Goal: Transaction & Acquisition: Purchase product/service

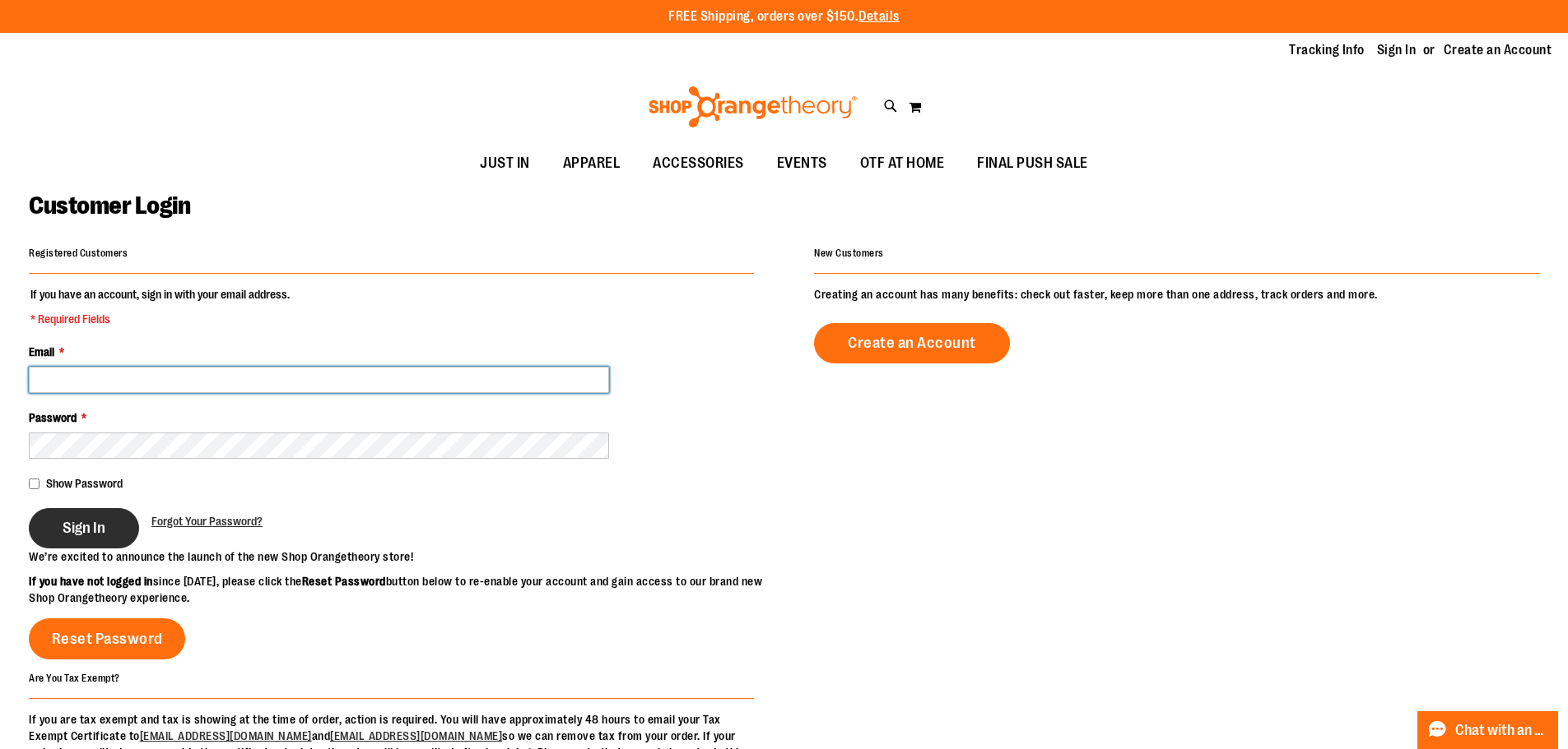
type input "**********"
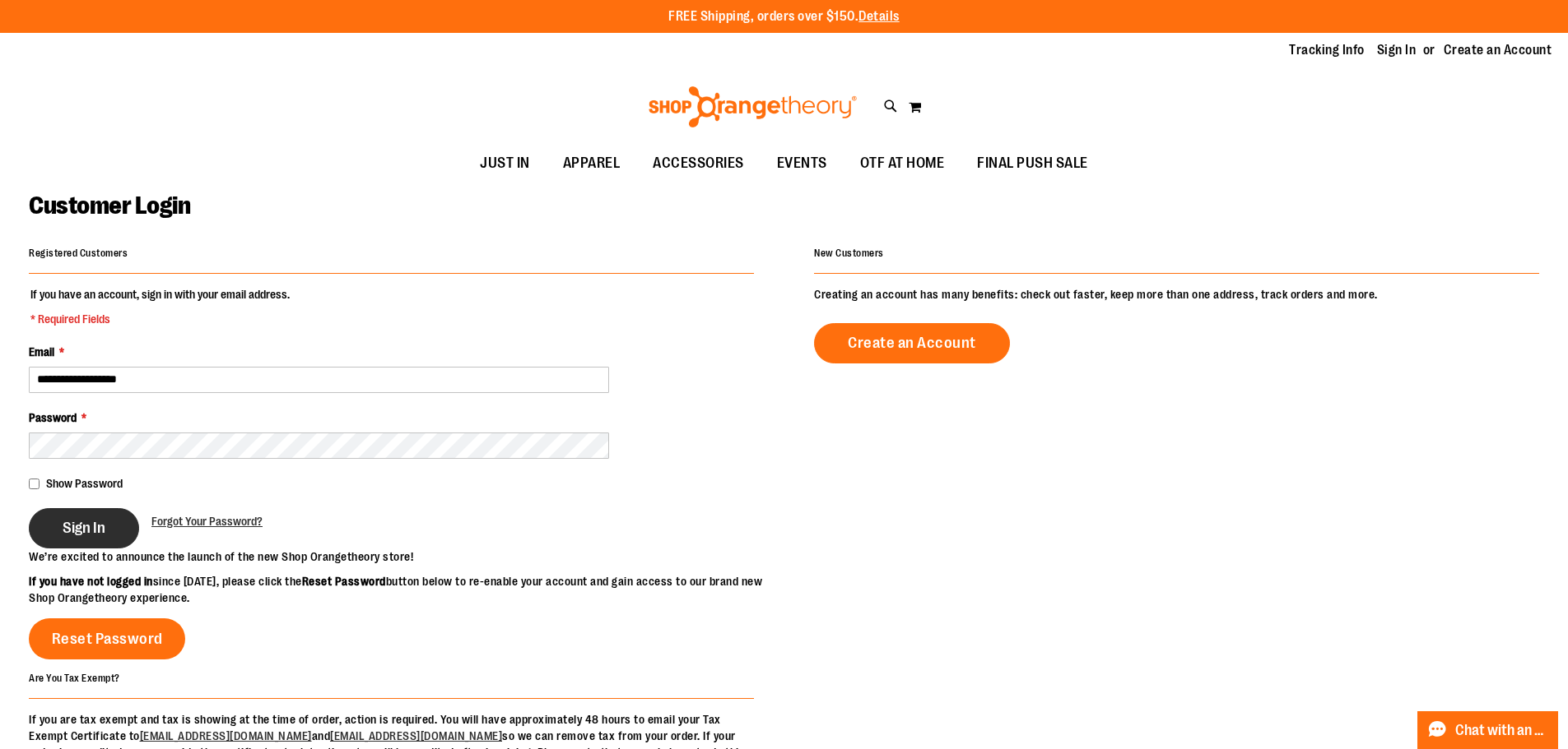
type input "**********"
click at [63, 526] on span "Sign In" at bounding box center [83, 528] width 42 height 18
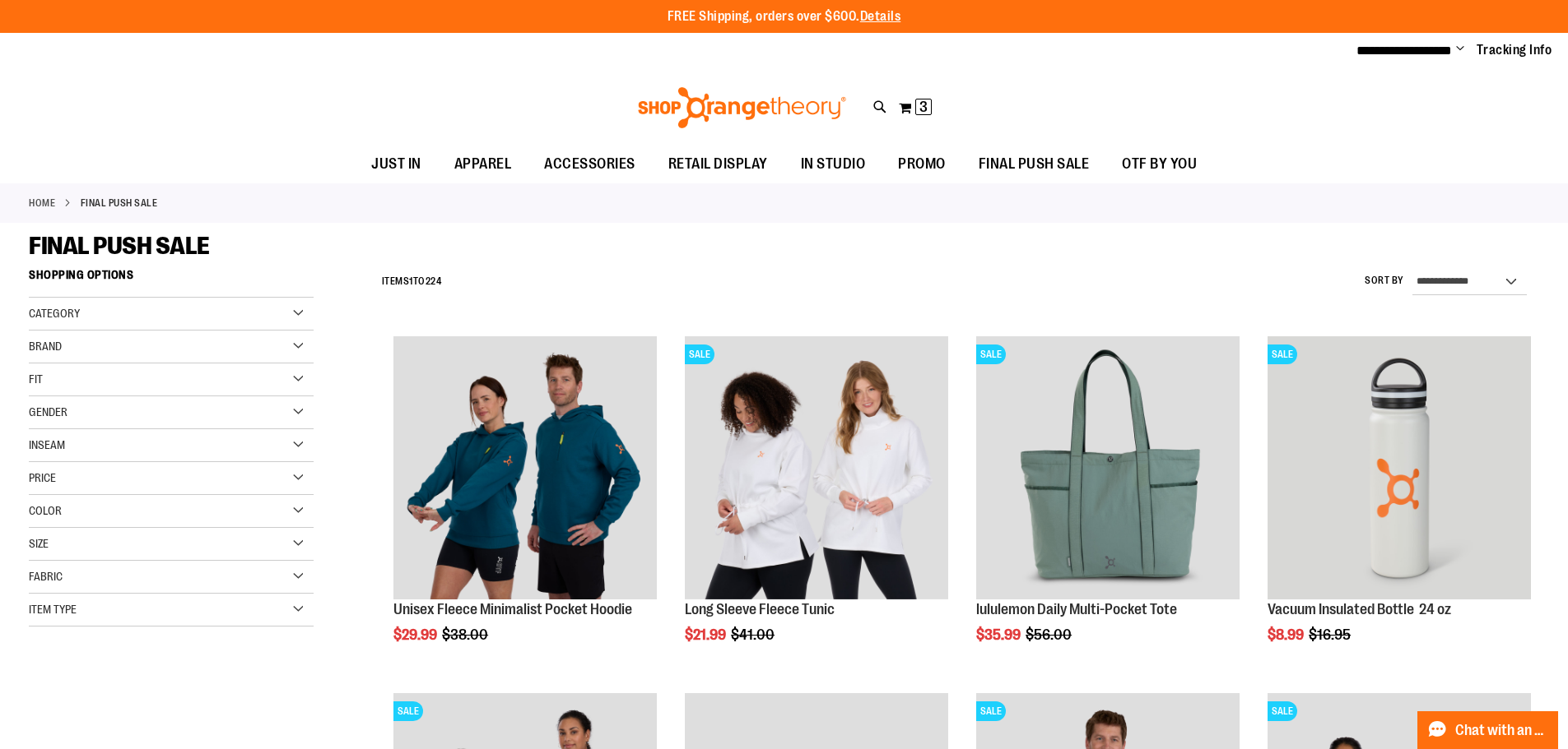
type input "**********"
click at [296, 344] on div "Brand" at bounding box center [171, 347] width 285 height 33
click at [77, 429] on link "lululemon" at bounding box center [161, 433] width 273 height 18
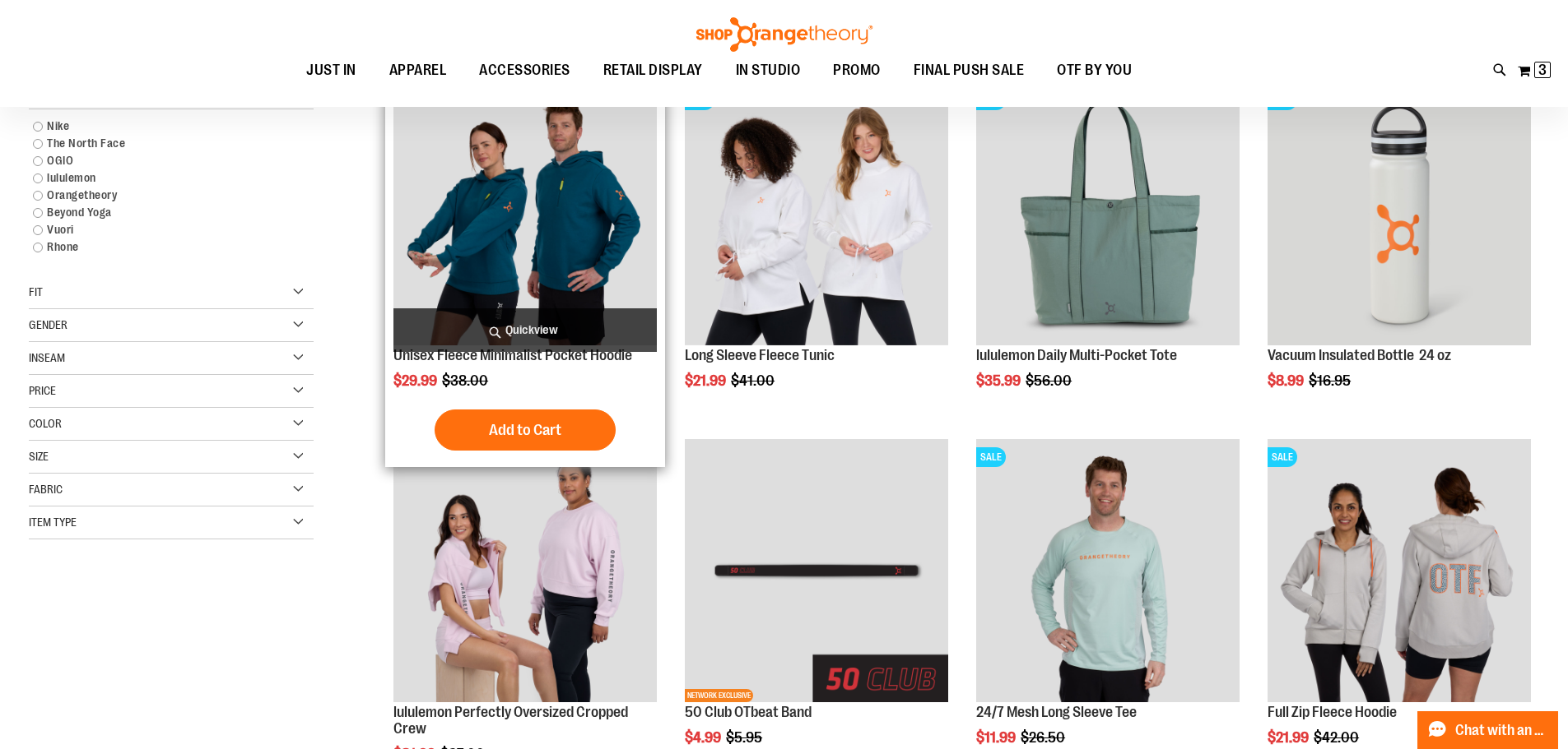
scroll to position [260, 0]
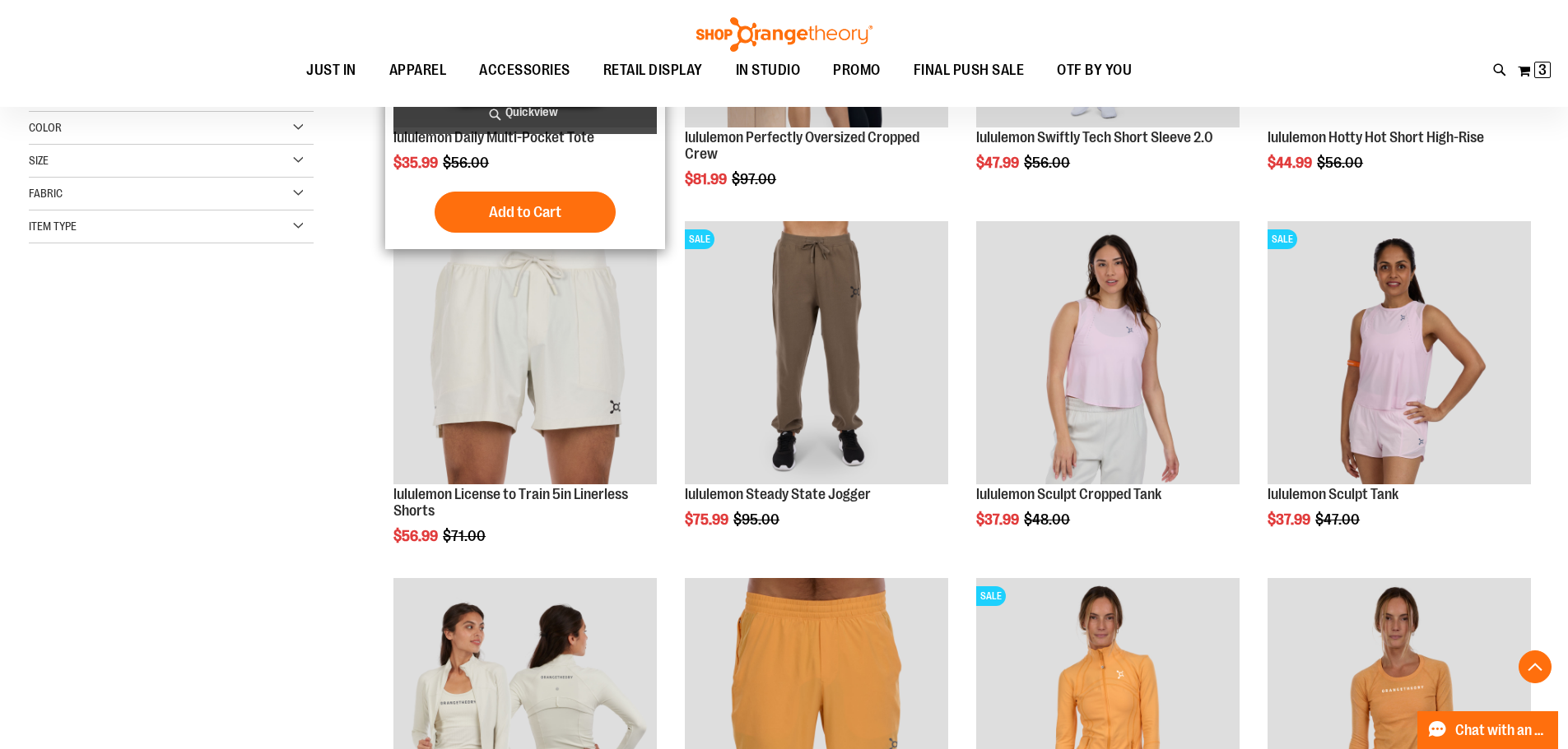
scroll to position [507, 0]
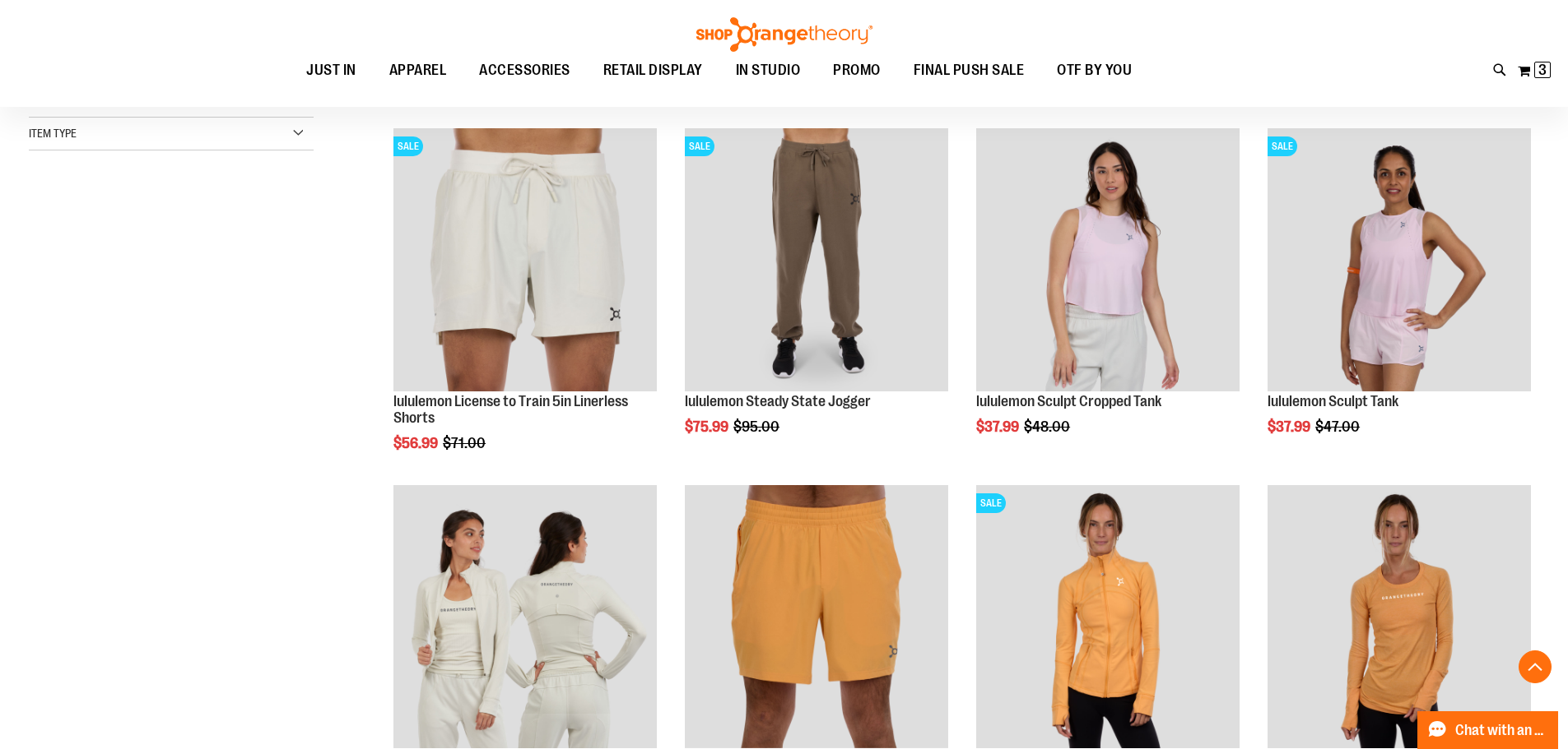
scroll to position [836, 0]
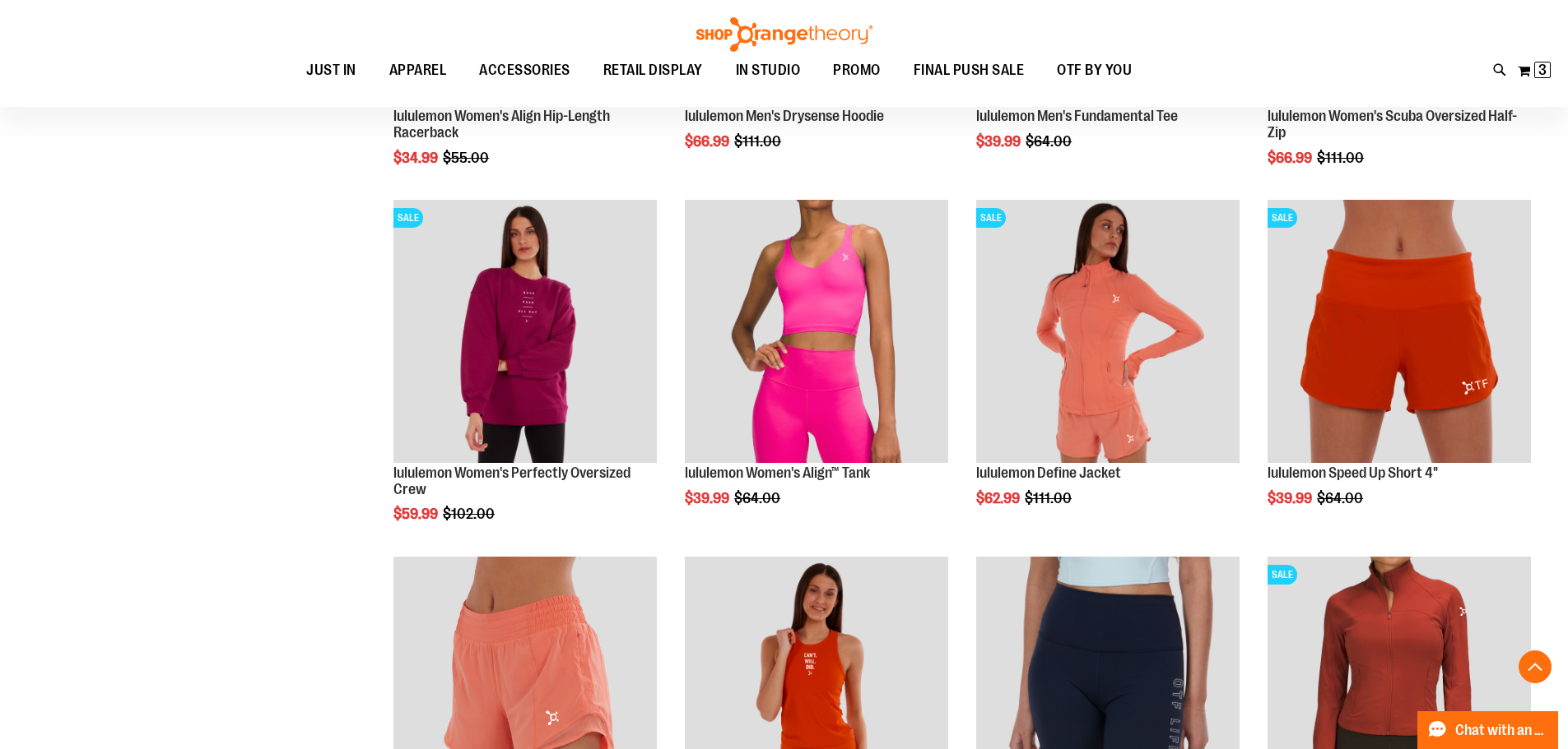
scroll to position [2138, 0]
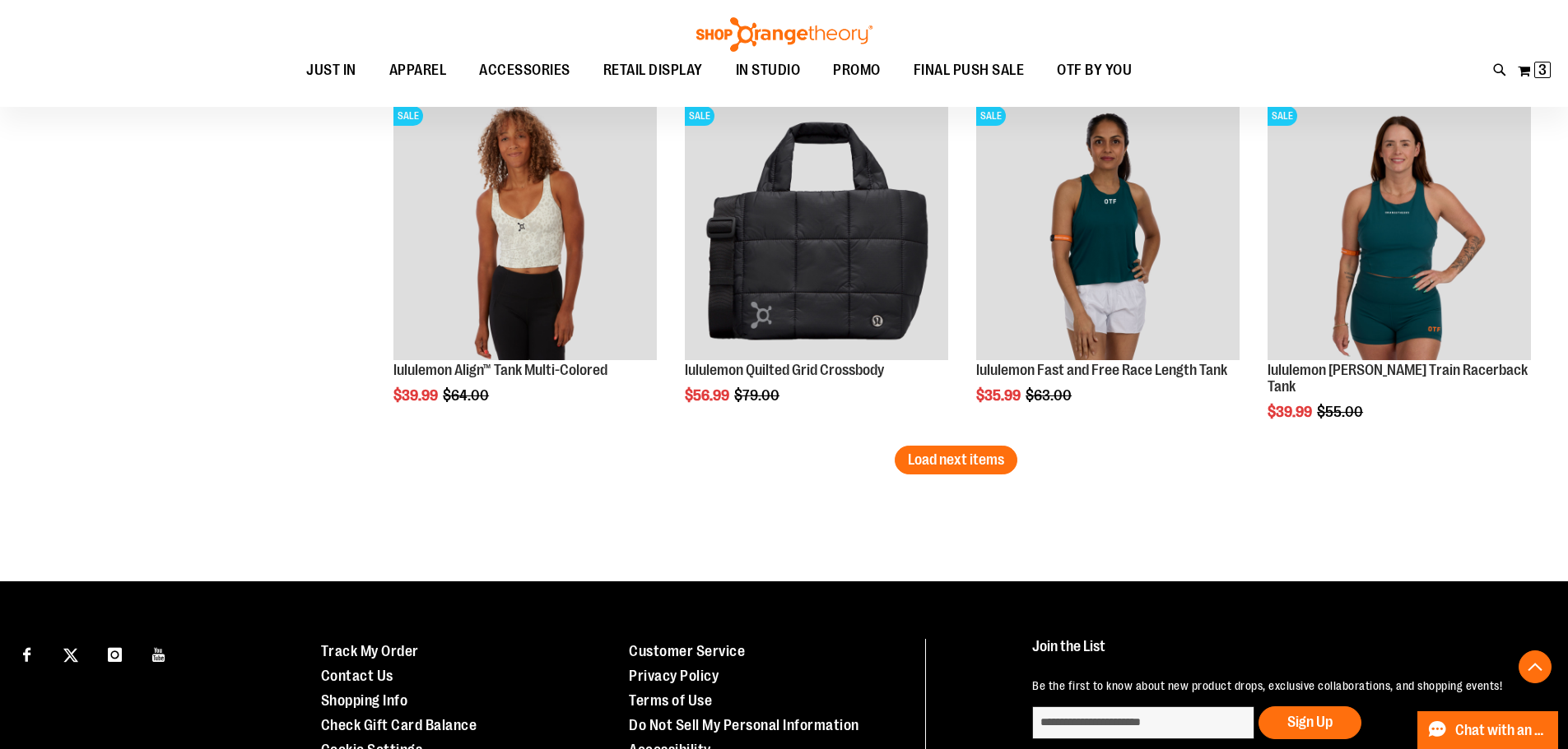
scroll to position [3125, 0]
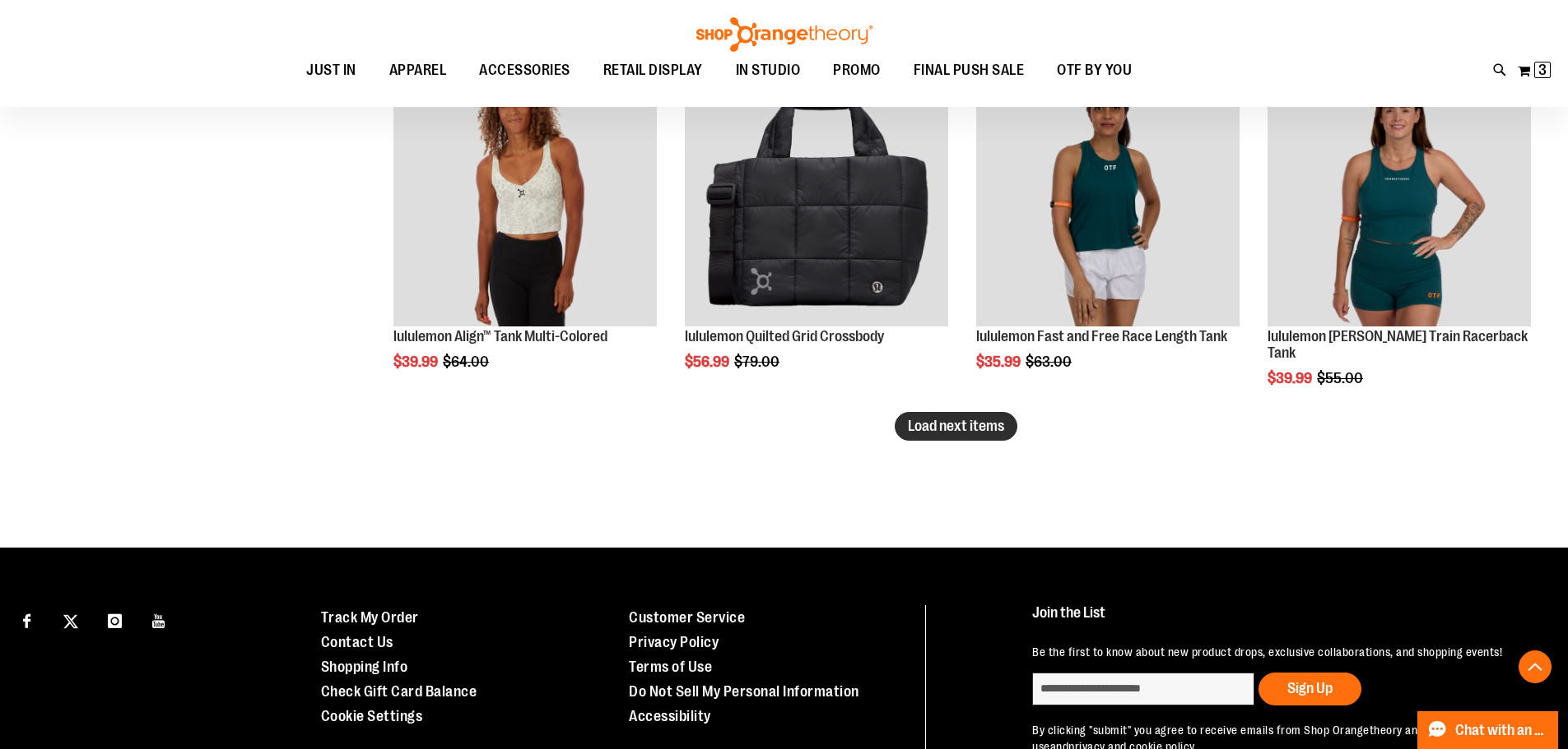
click at [983, 428] on span "Load next items" at bounding box center [957, 426] width 97 height 17
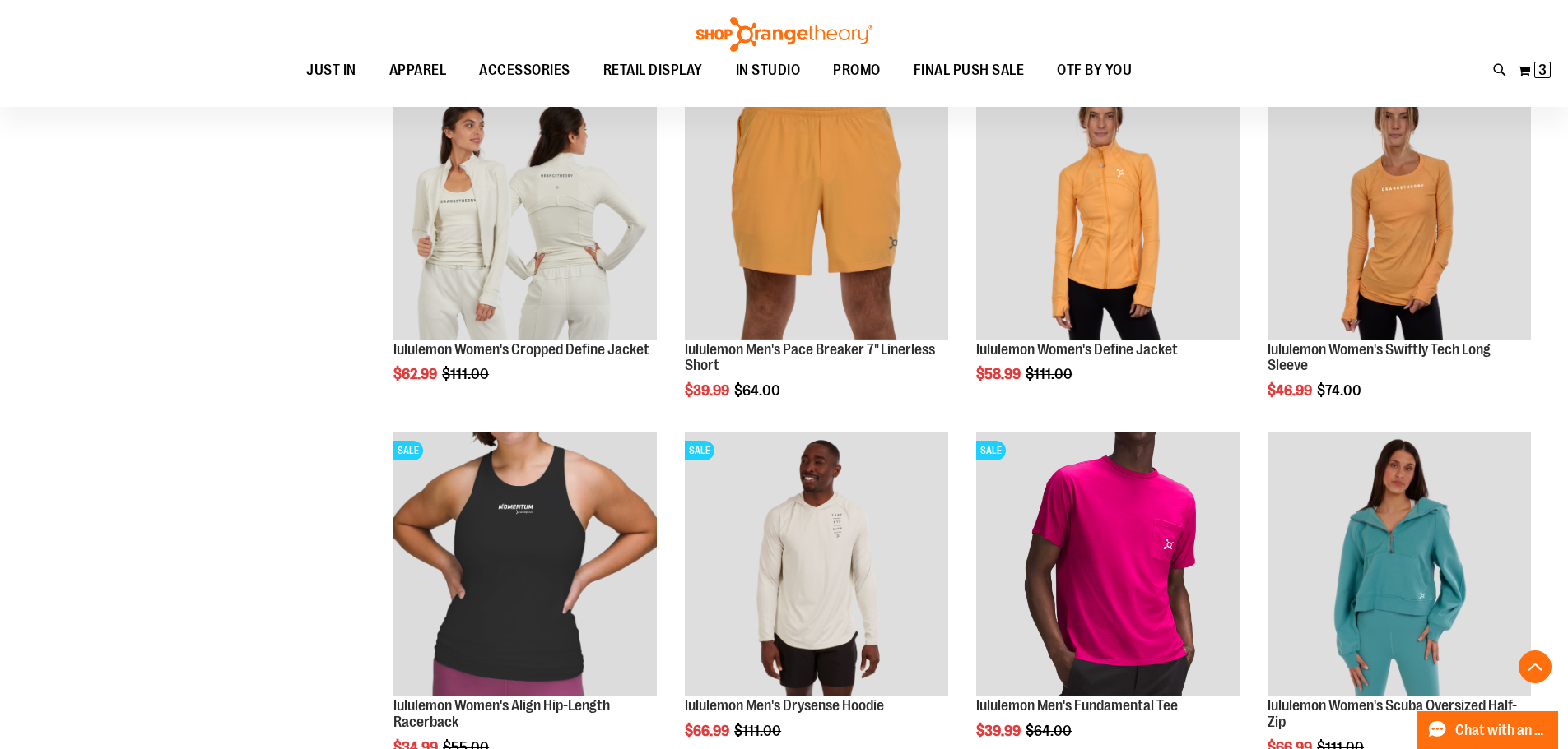
scroll to position [739, 0]
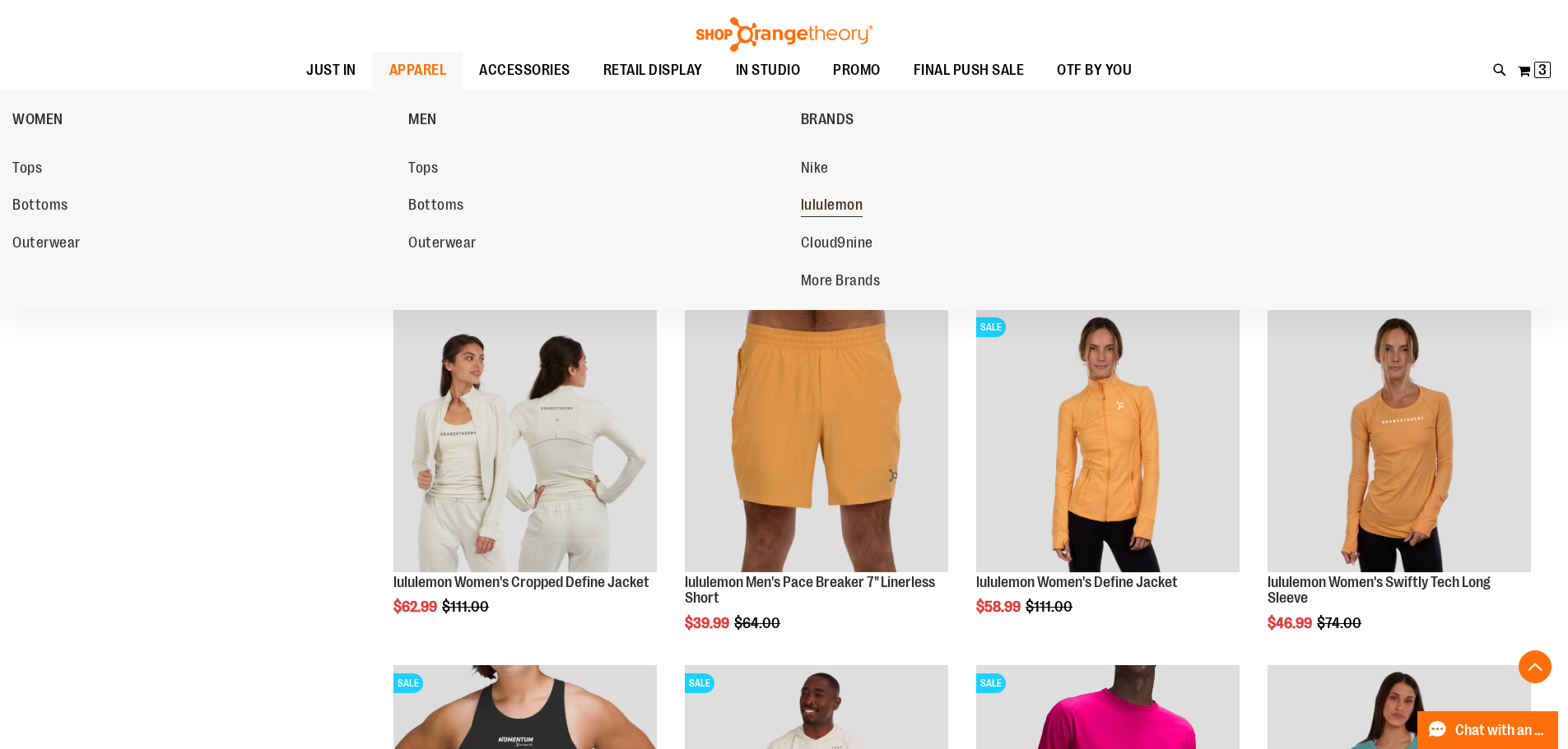
click at [833, 206] on span "lululemon" at bounding box center [831, 206] width 62 height 21
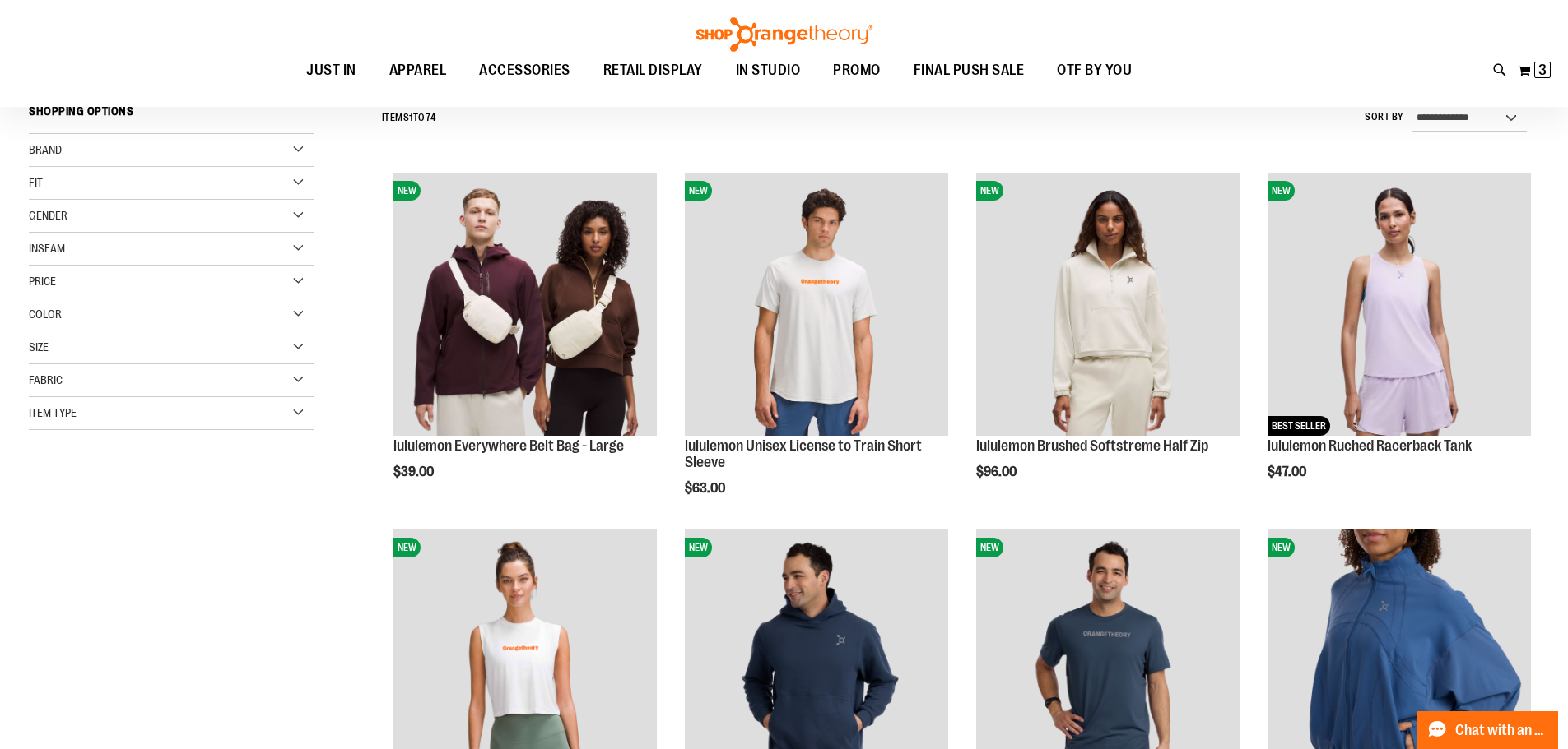
scroll to position [164, 0]
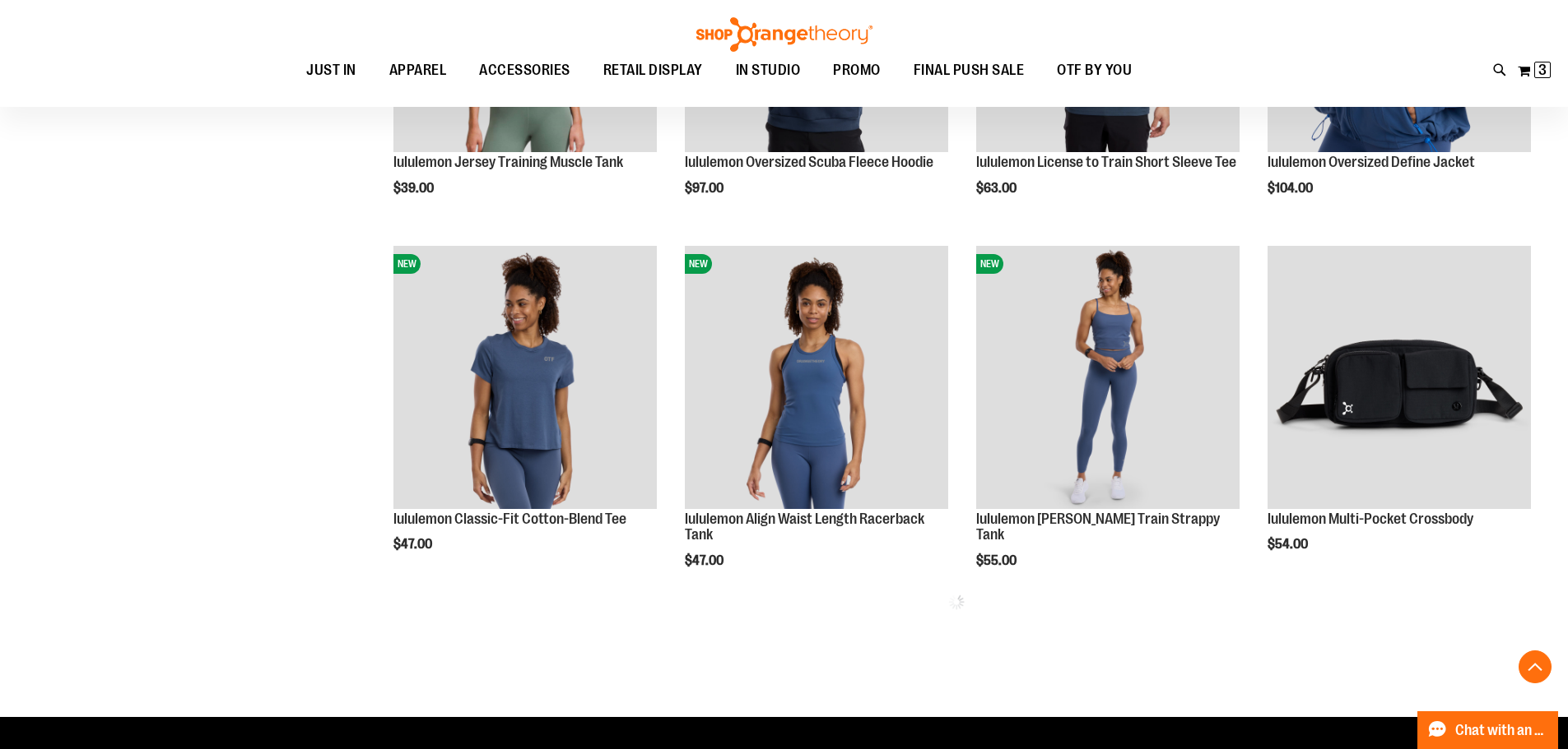
scroll to position [822, 0]
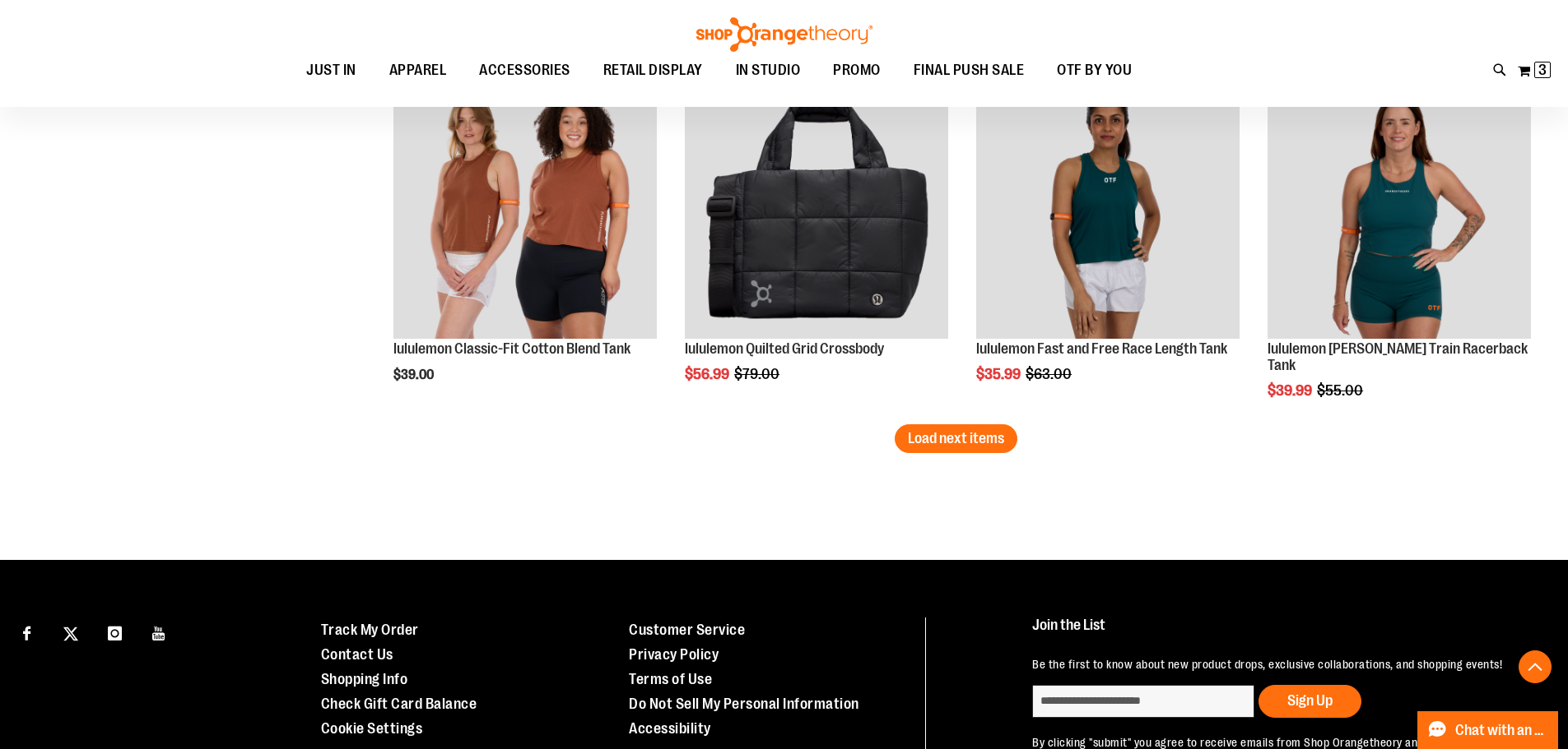
scroll to position [3125, 0]
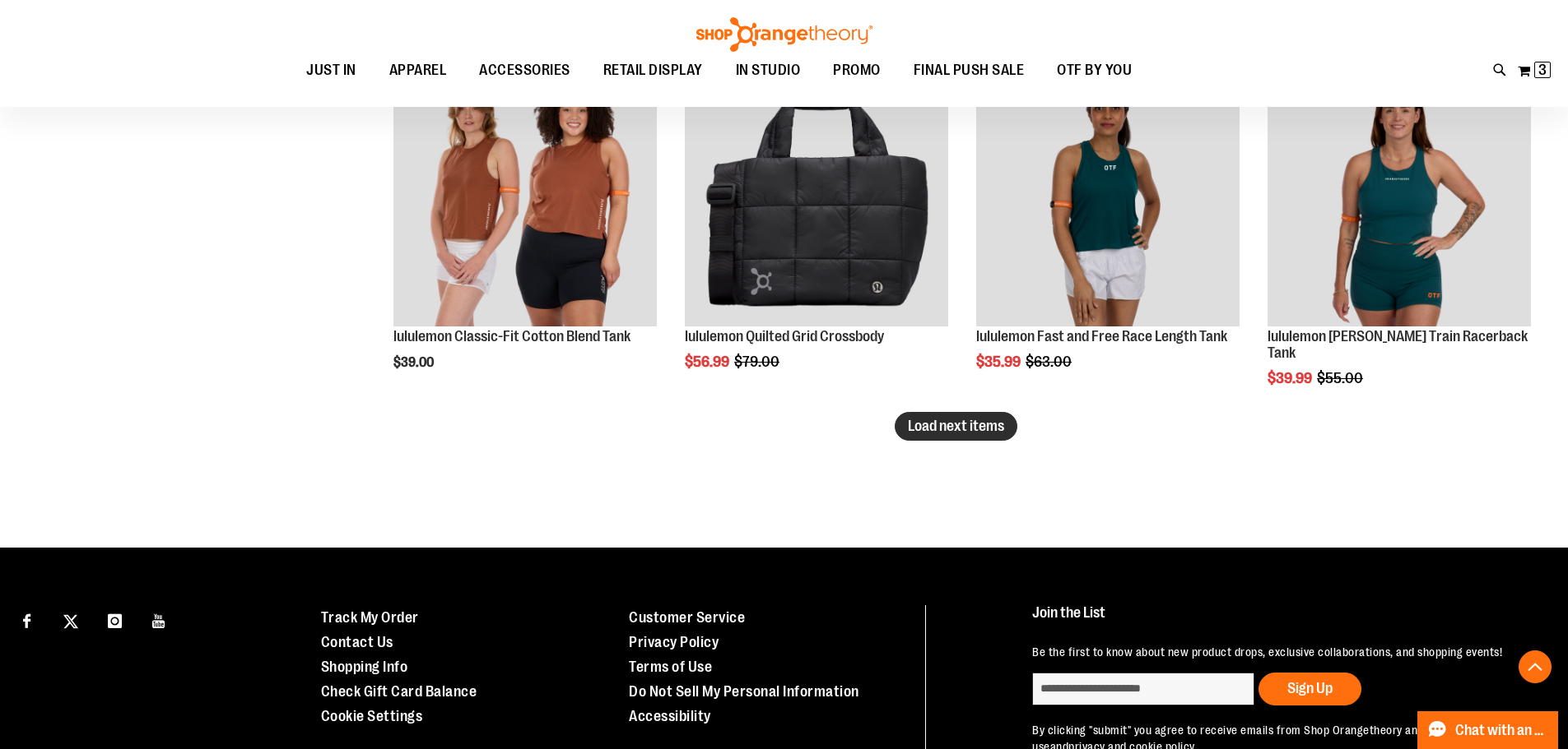
type input "**********"
click at [944, 437] on button "Load next items" at bounding box center [956, 426] width 122 height 29
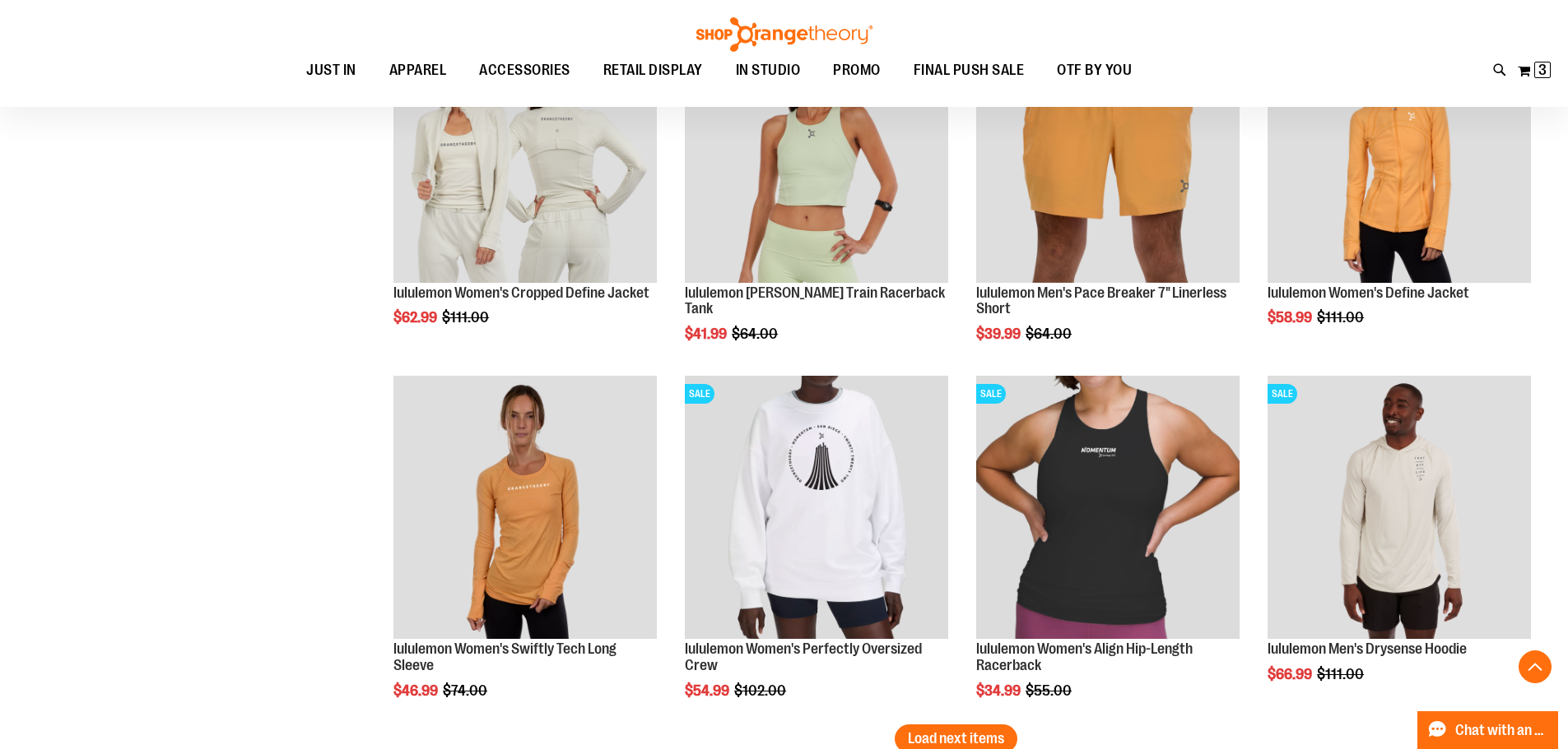
scroll to position [4112, 0]
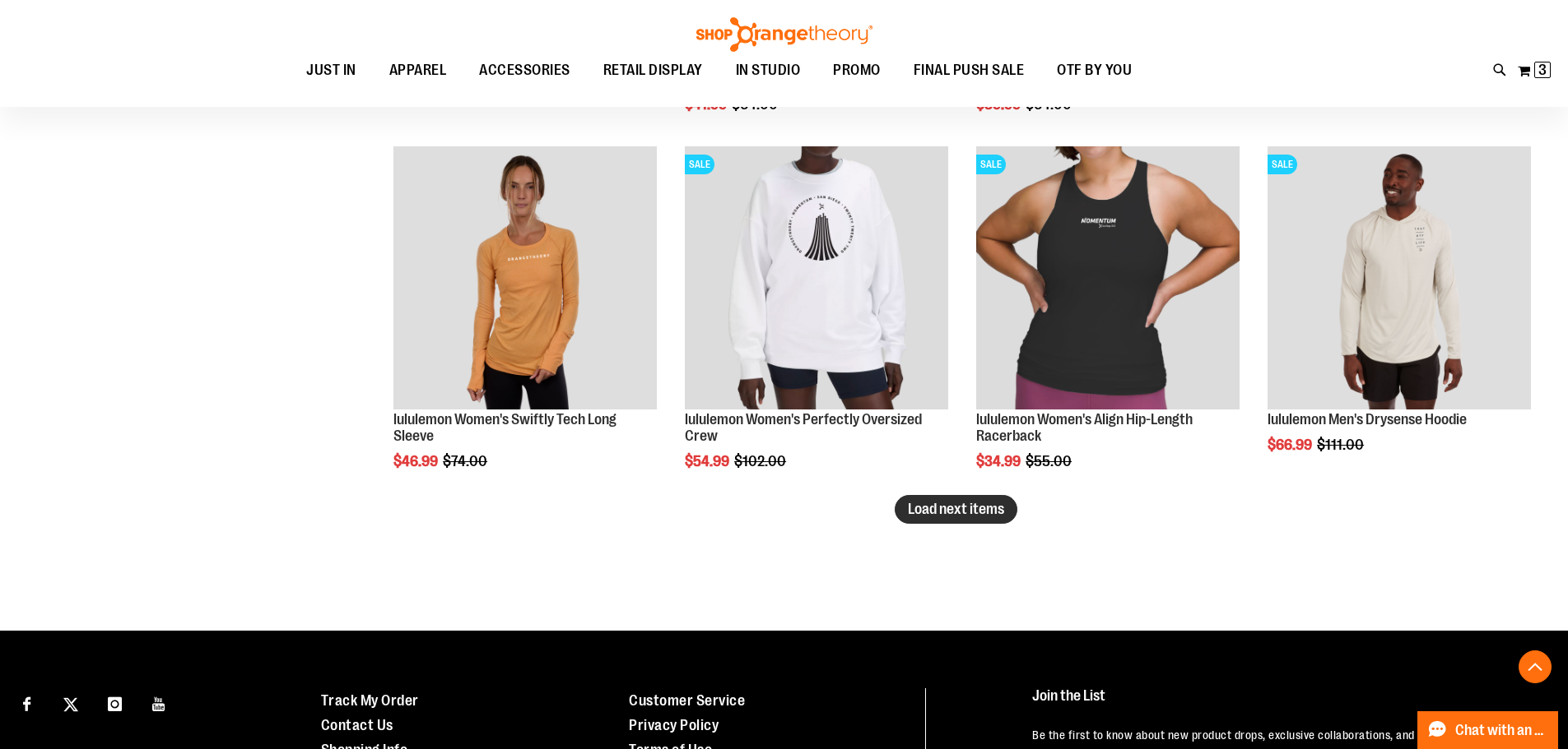
click at [971, 517] on span "Load next items" at bounding box center [957, 509] width 97 height 17
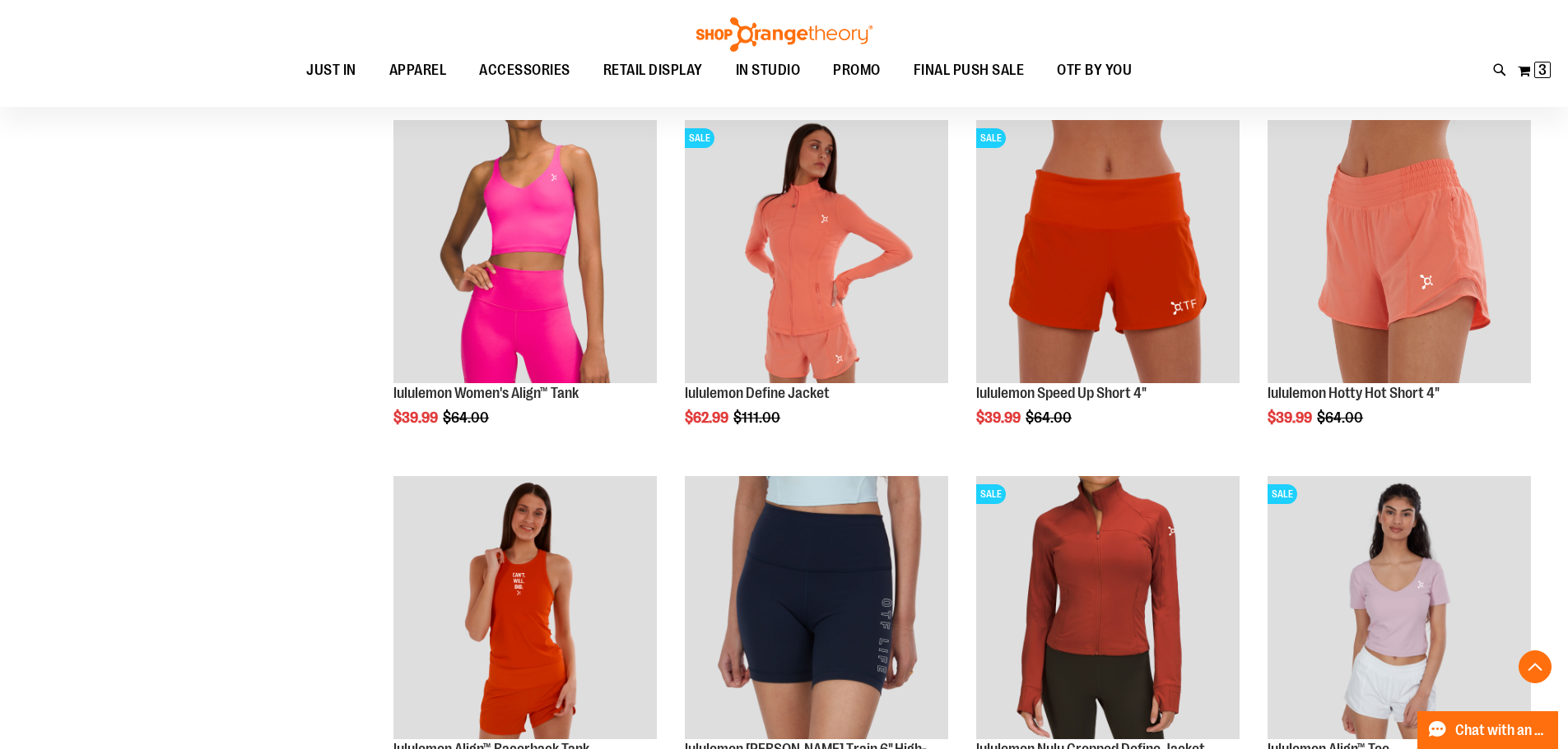
scroll to position [5181, 0]
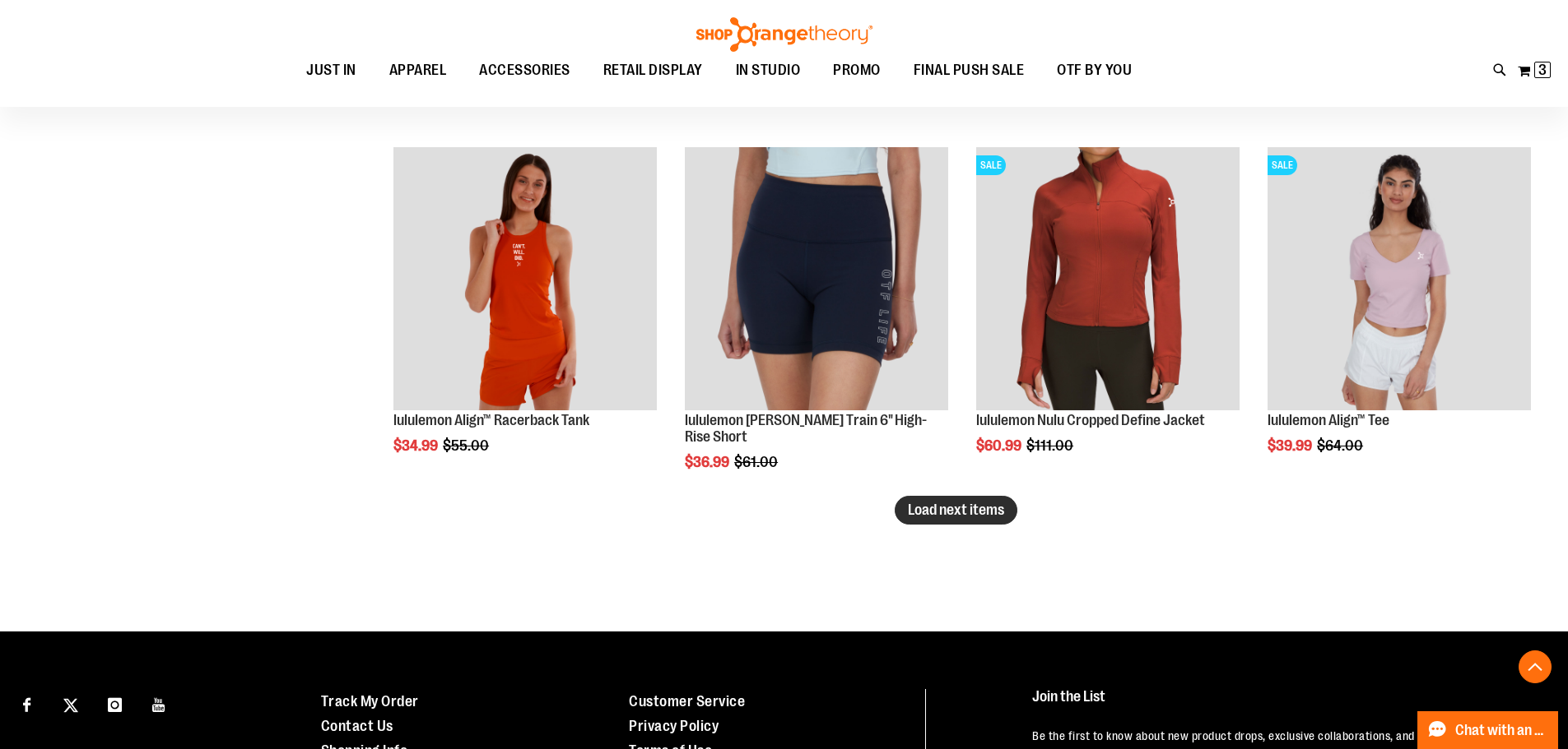
click at [955, 521] on button "Load next items" at bounding box center [956, 510] width 122 height 29
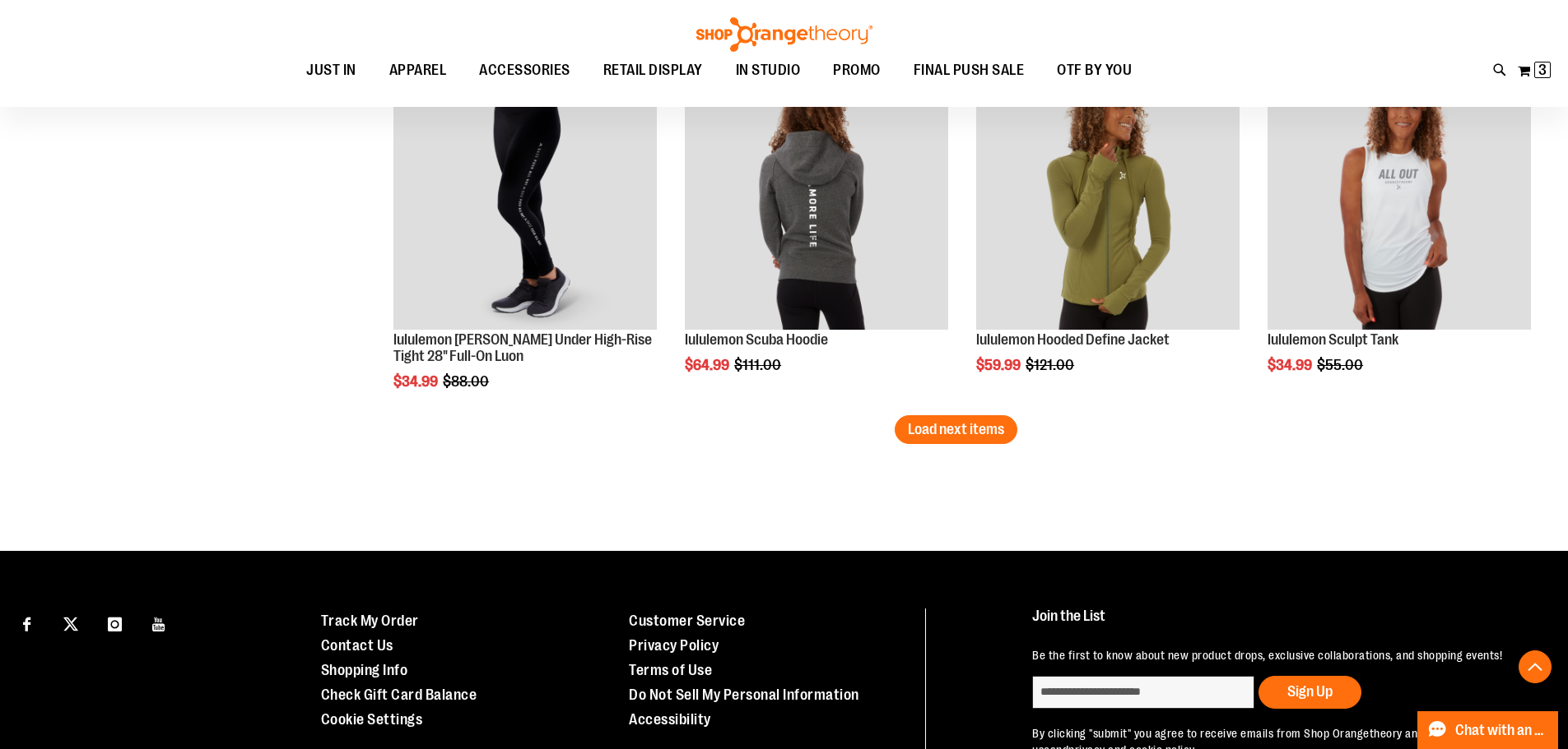
scroll to position [6333, 0]
click at [962, 436] on span "Load next items" at bounding box center [957, 428] width 97 height 17
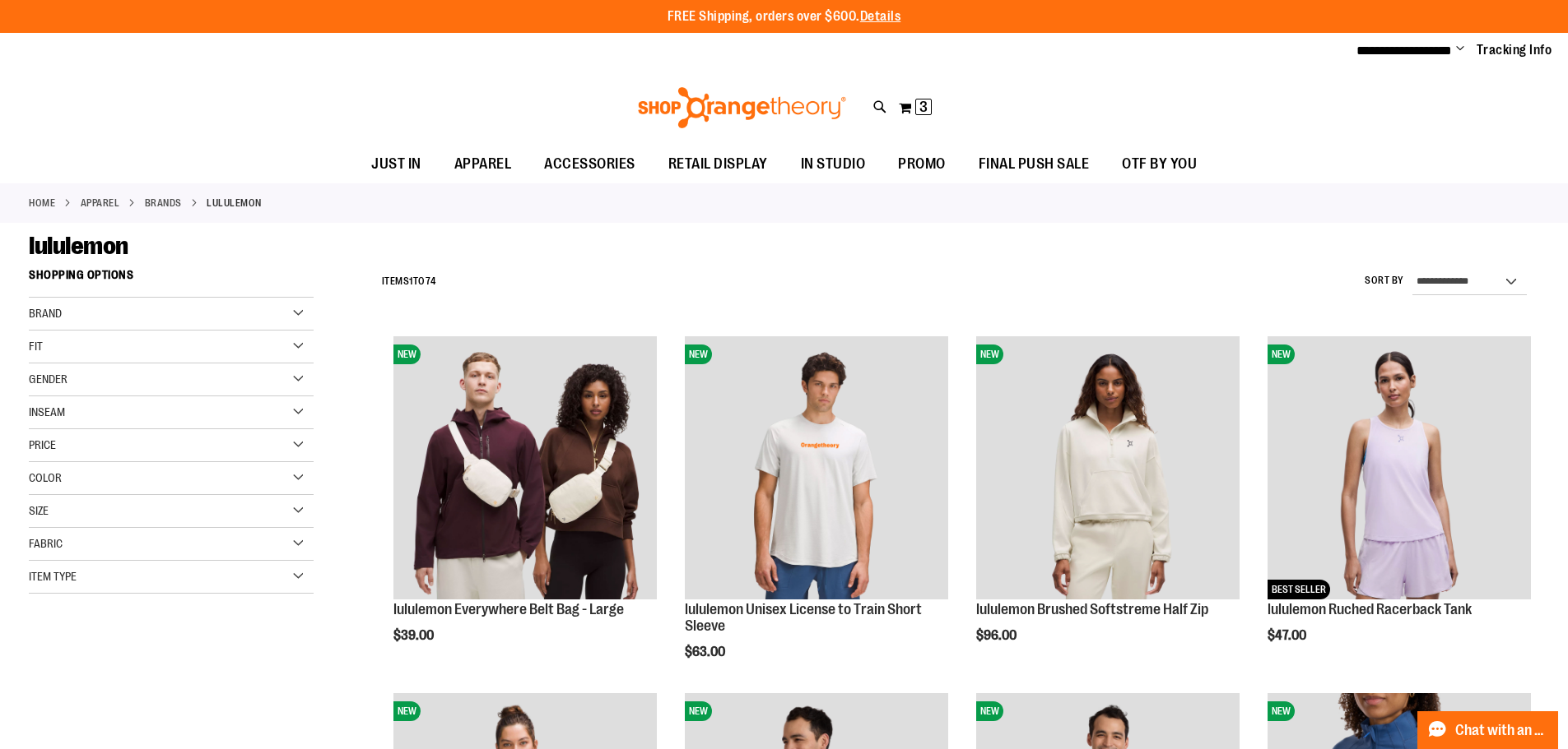
click at [286, 307] on div "Brand" at bounding box center [171, 313] width 285 height 33
click at [287, 323] on div "Brand" at bounding box center [171, 313] width 285 height 33
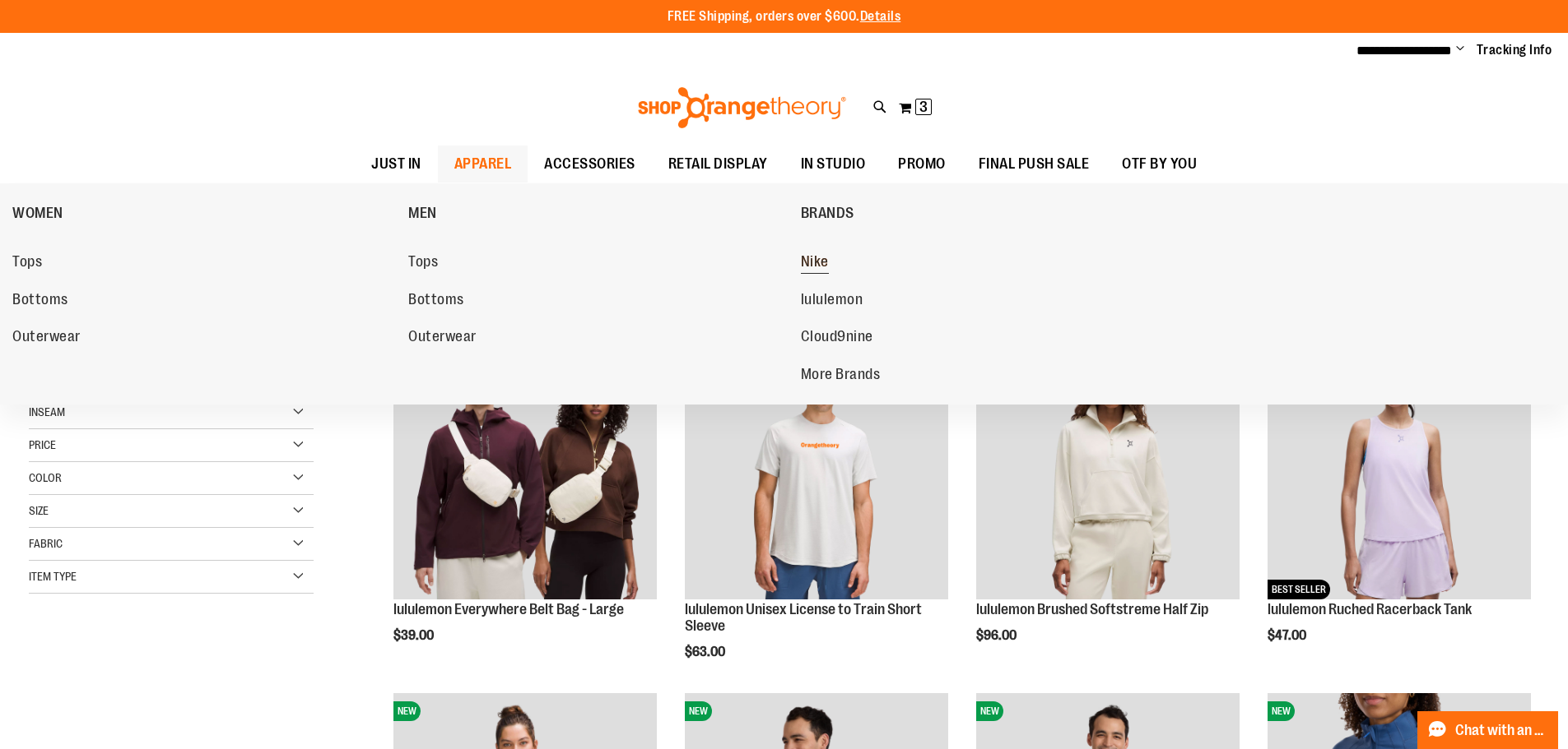
click at [816, 257] on span "Nike" at bounding box center [815, 263] width 28 height 21
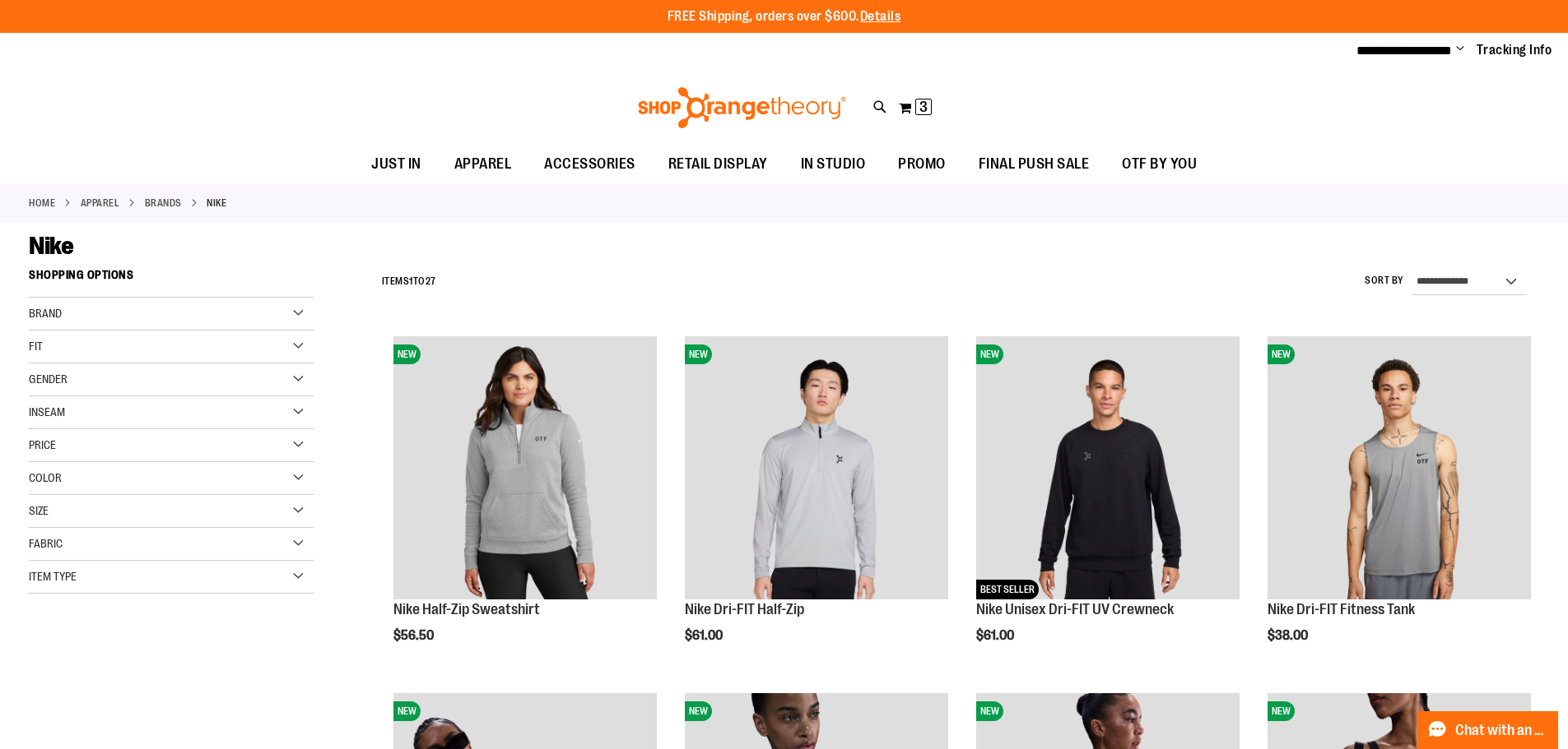
type input "**********"
drag, startPoint x: 296, startPoint y: 377, endPoint x: 283, endPoint y: 382, distance: 13.9
click at [296, 377] on div "Gender" at bounding box center [171, 379] width 285 height 33
click at [37, 412] on link "Men 6 items" at bounding box center [161, 414] width 273 height 18
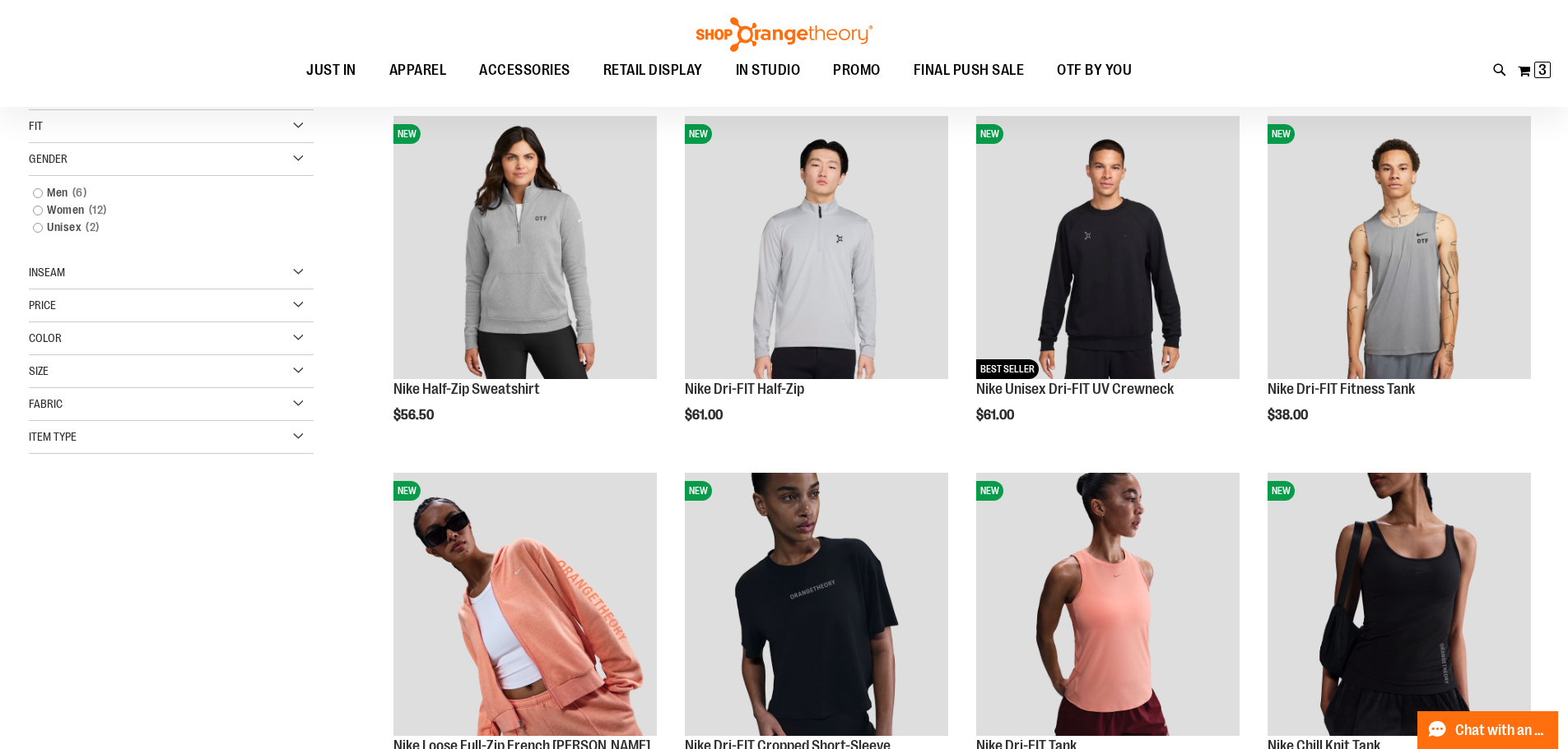
scroll to position [260, 0]
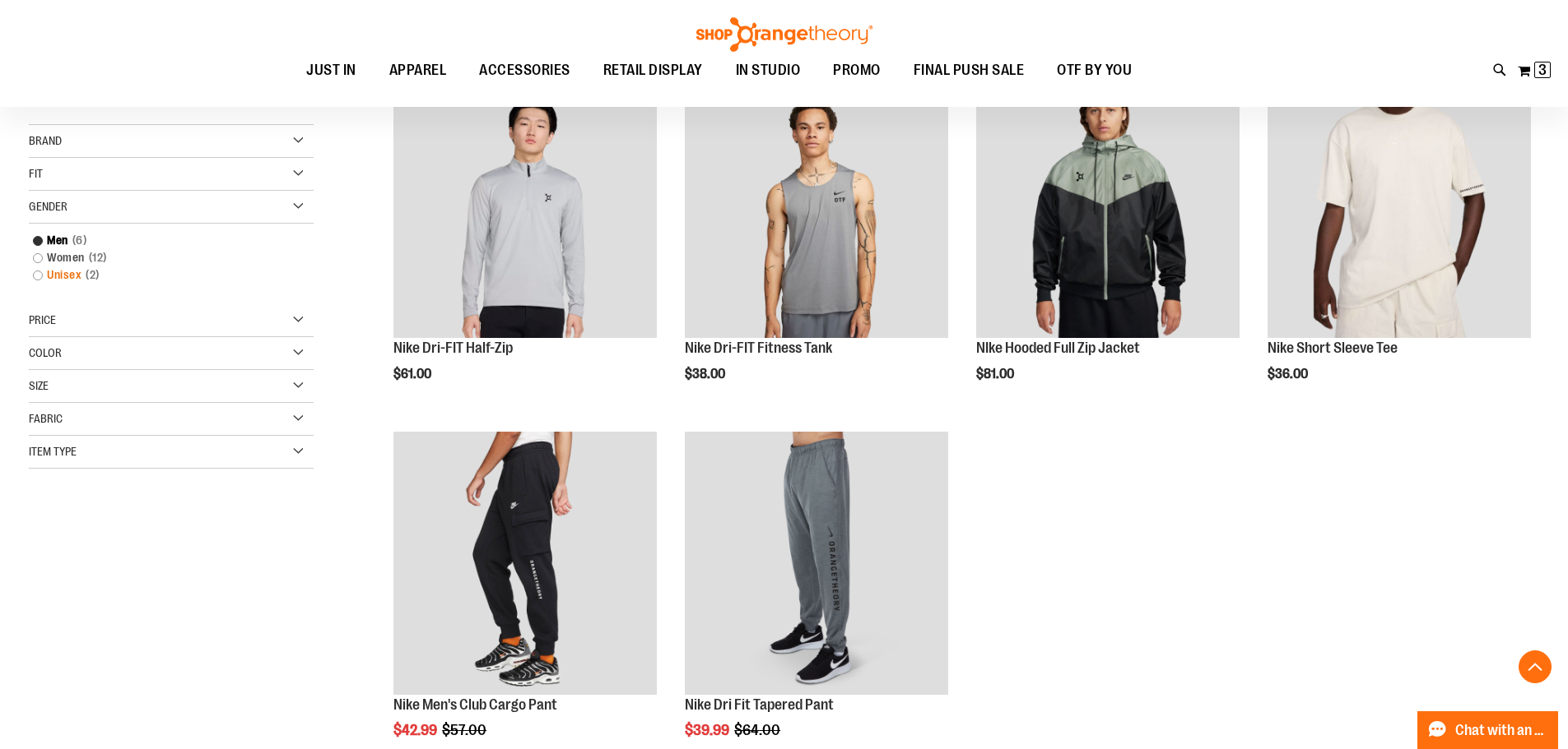
click at [36, 277] on link "Unisex 2 items" at bounding box center [161, 275] width 273 height 18
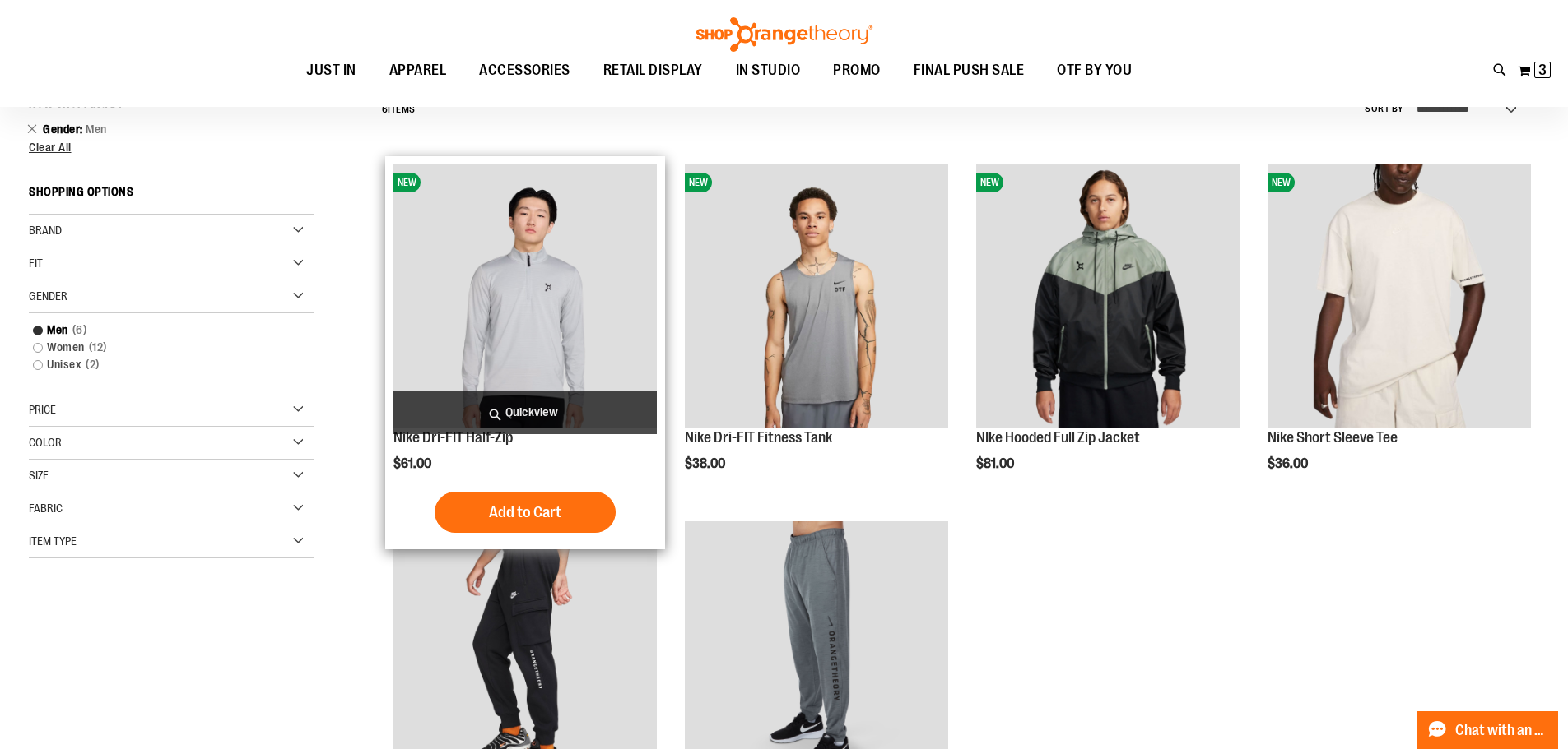
scroll to position [153, 0]
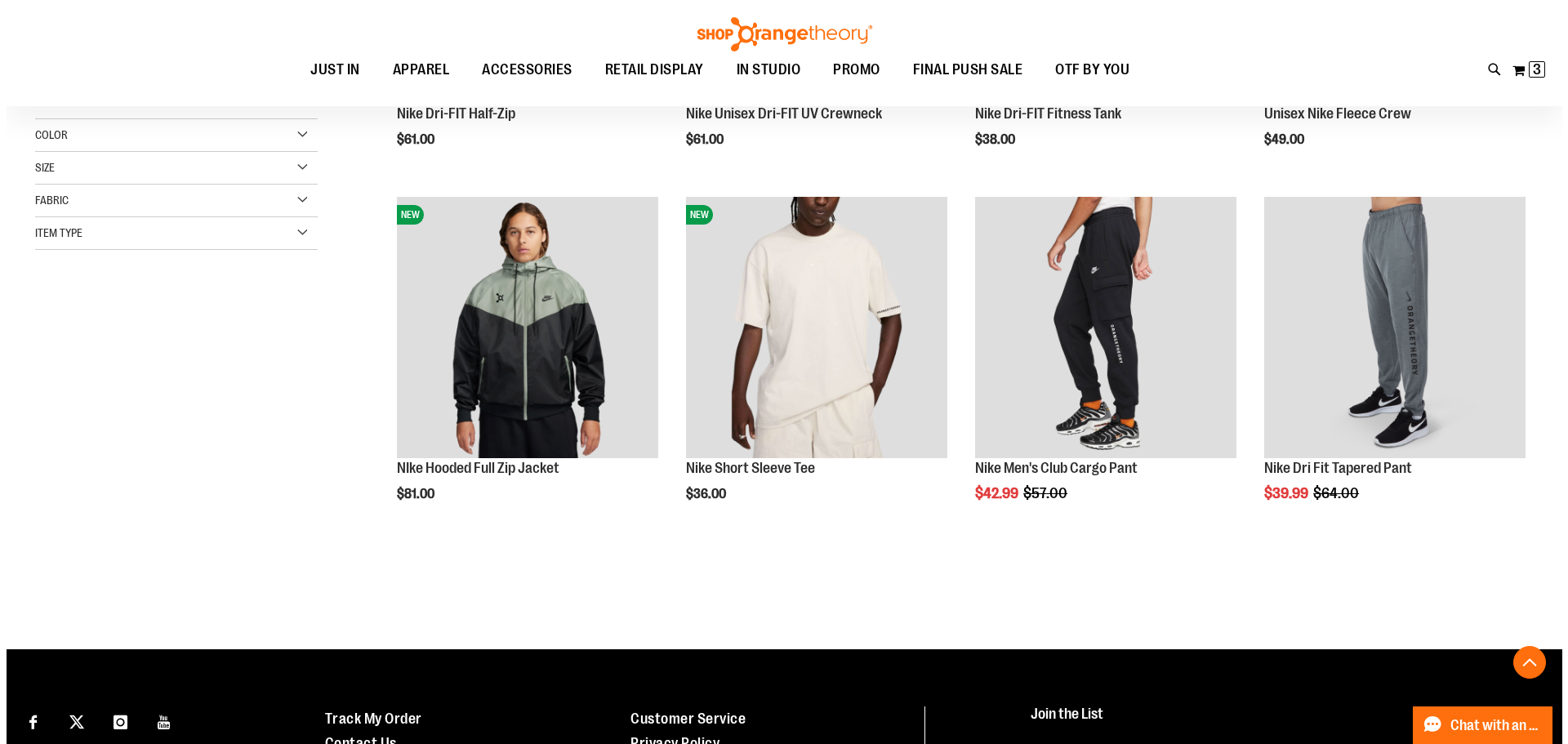
scroll to position [561, 0]
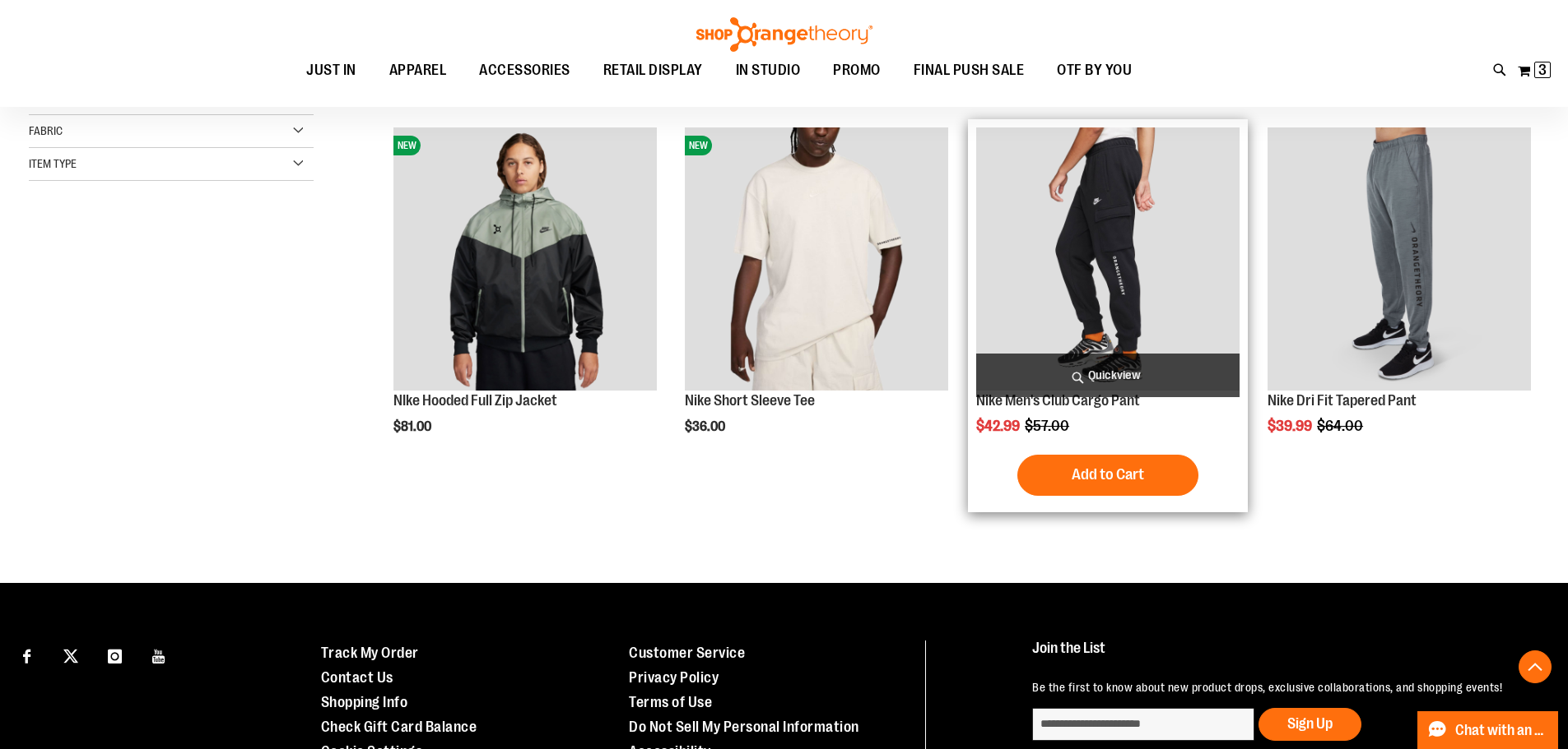
click at [1124, 374] on span "Quickview" at bounding box center [1107, 375] width 263 height 43
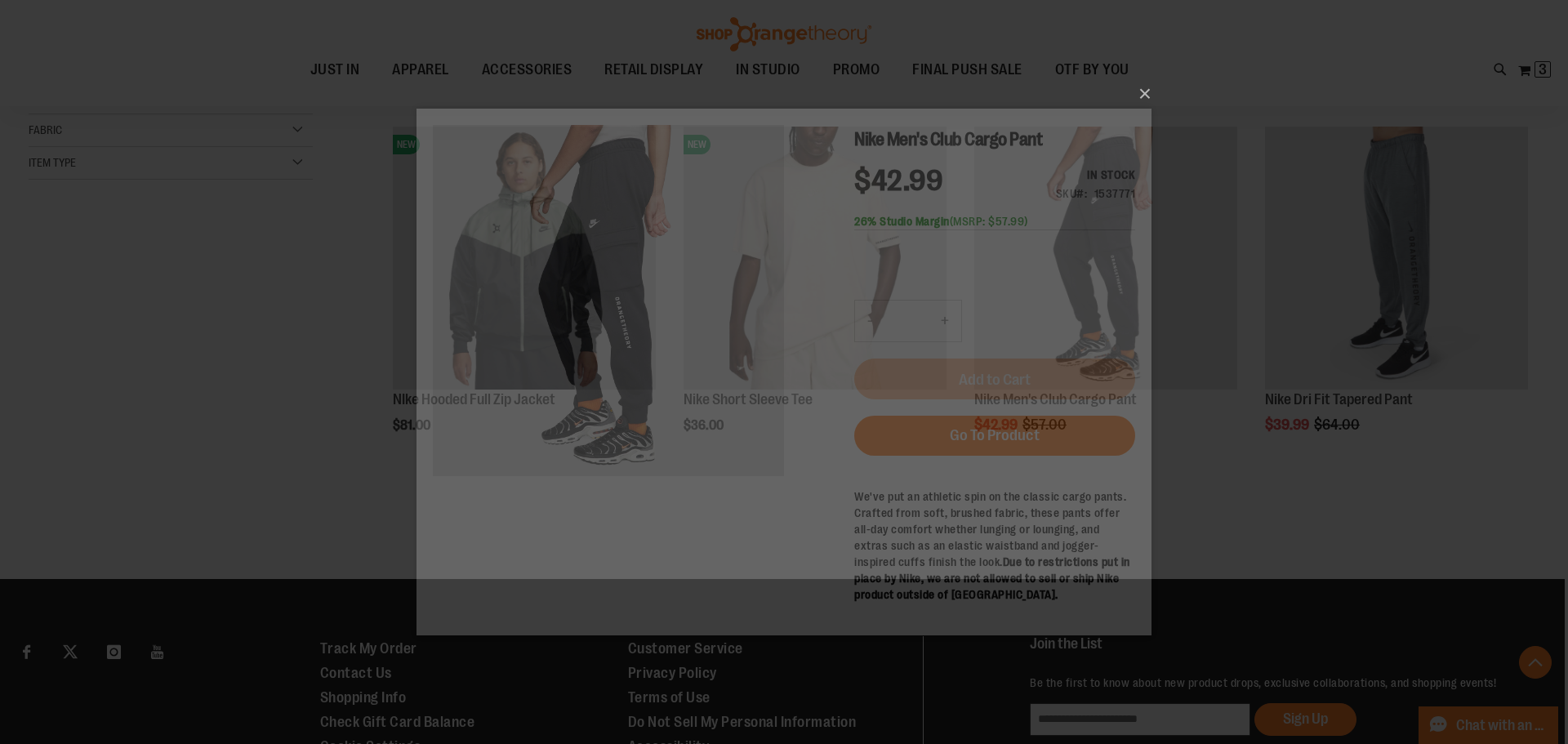
scroll to position [0, 0]
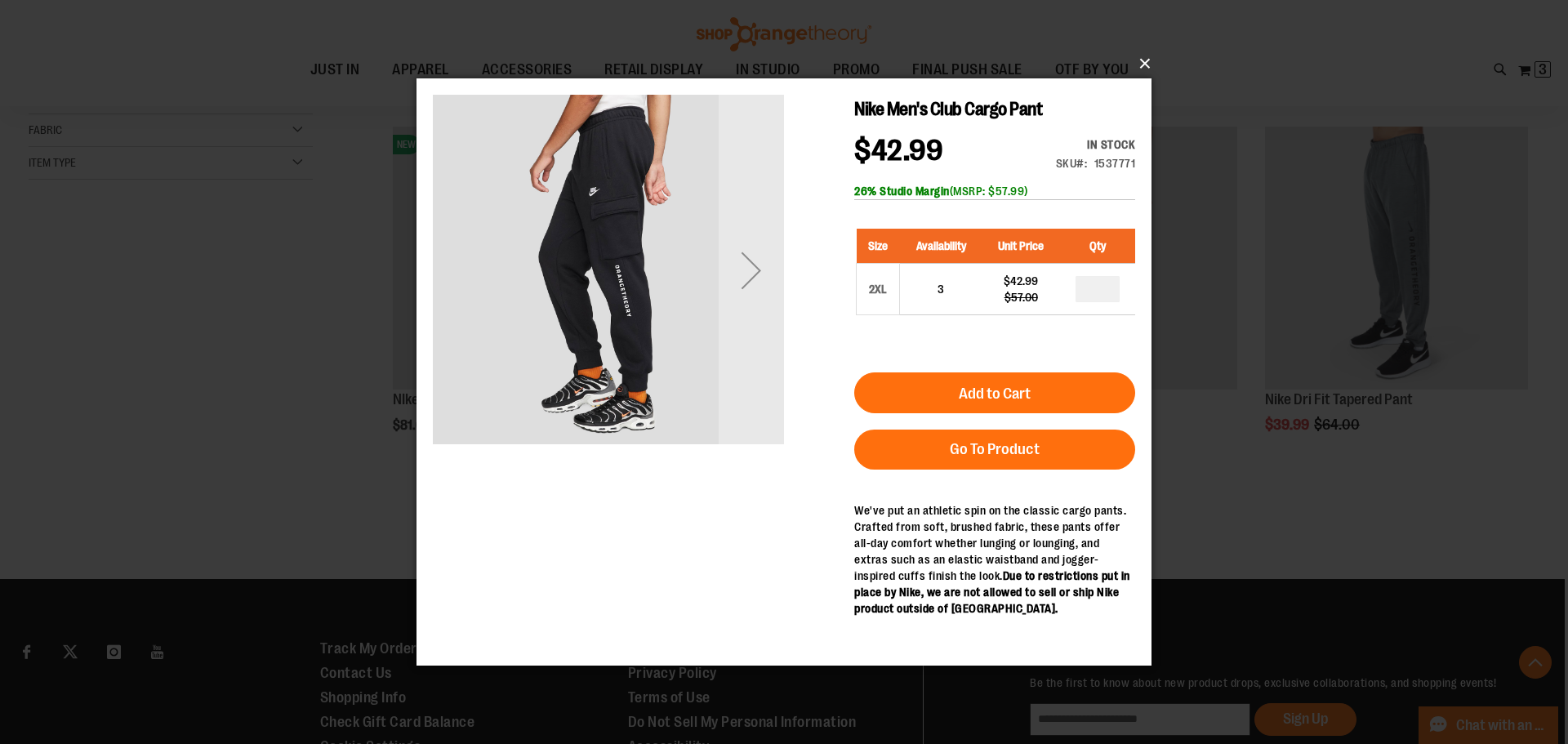
click at [1146, 60] on button "×" at bounding box center [789, 64] width 735 height 36
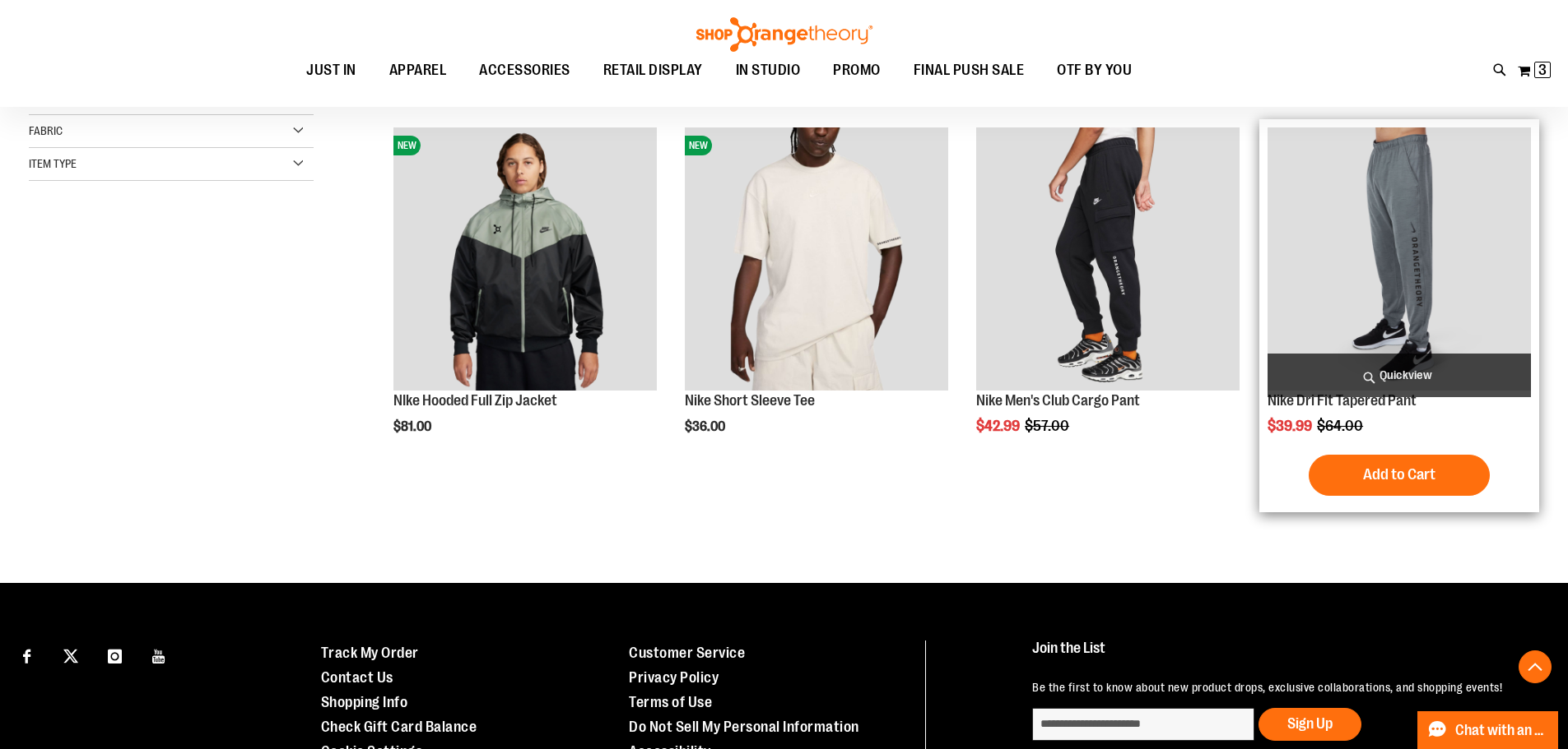
click at [1436, 374] on span "Quickview" at bounding box center [1398, 375] width 263 height 43
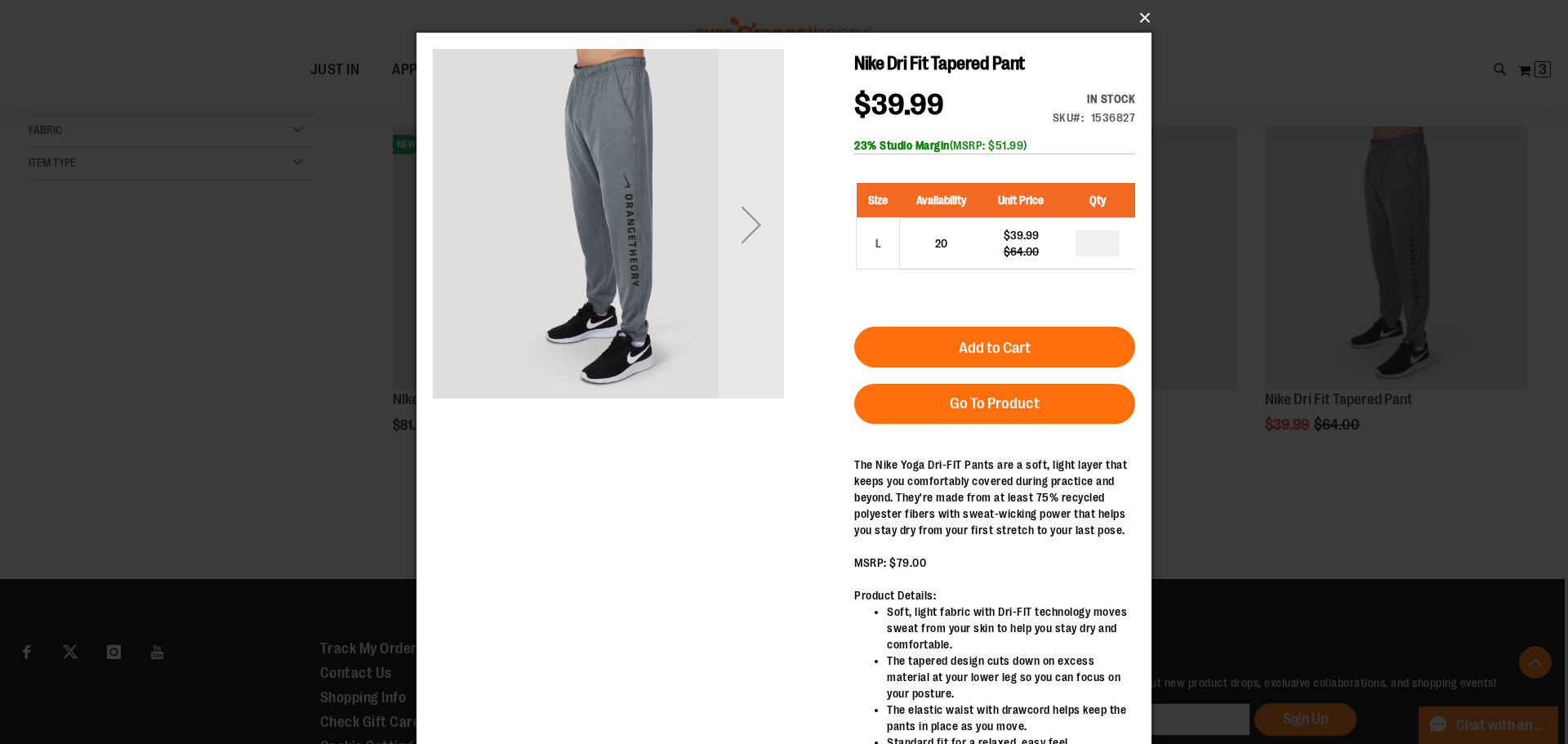
click at [1140, 18] on button "×" at bounding box center [789, 18] width 735 height 36
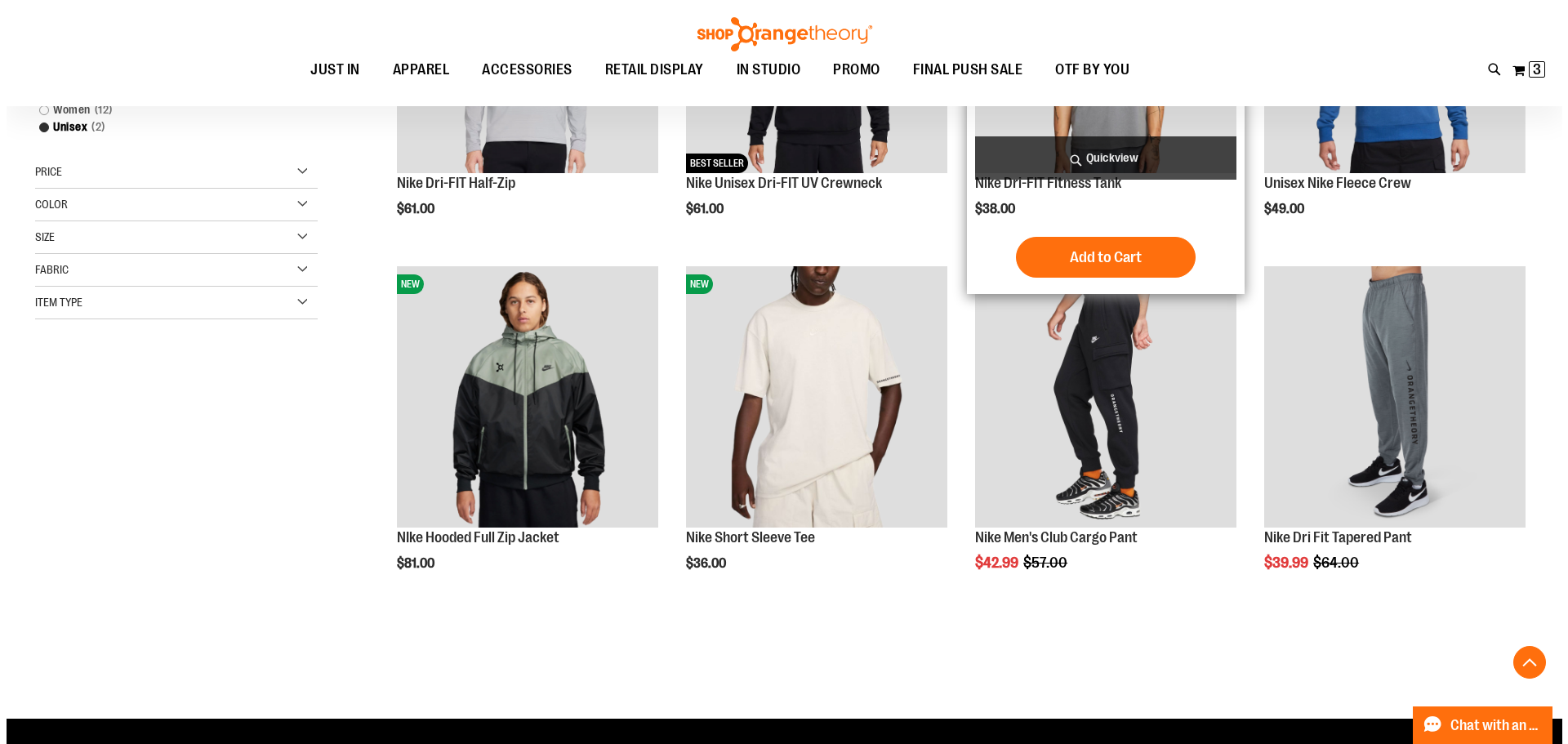
scroll to position [397, 0]
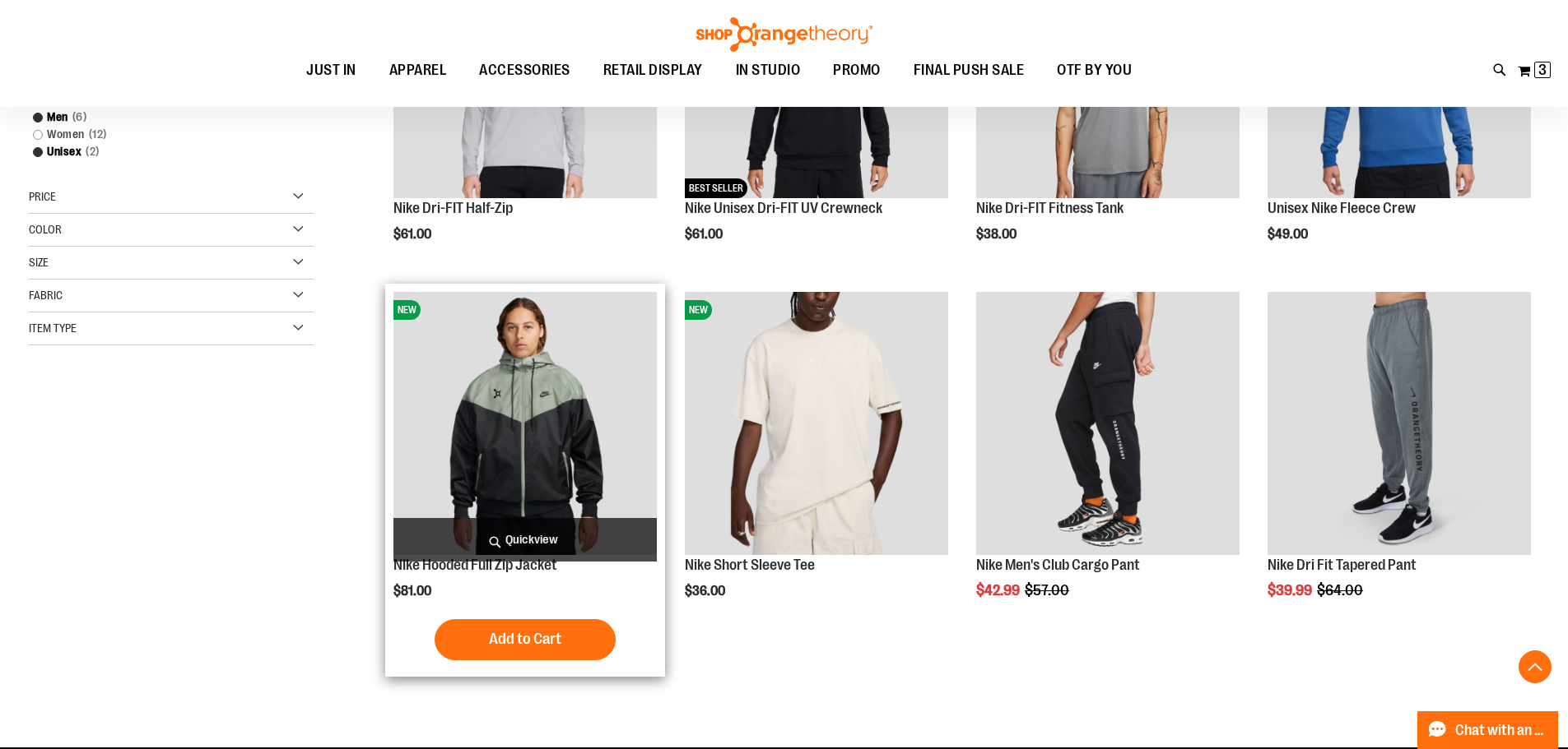
click at [585, 527] on span "Quickview" at bounding box center [525, 540] width 263 height 43
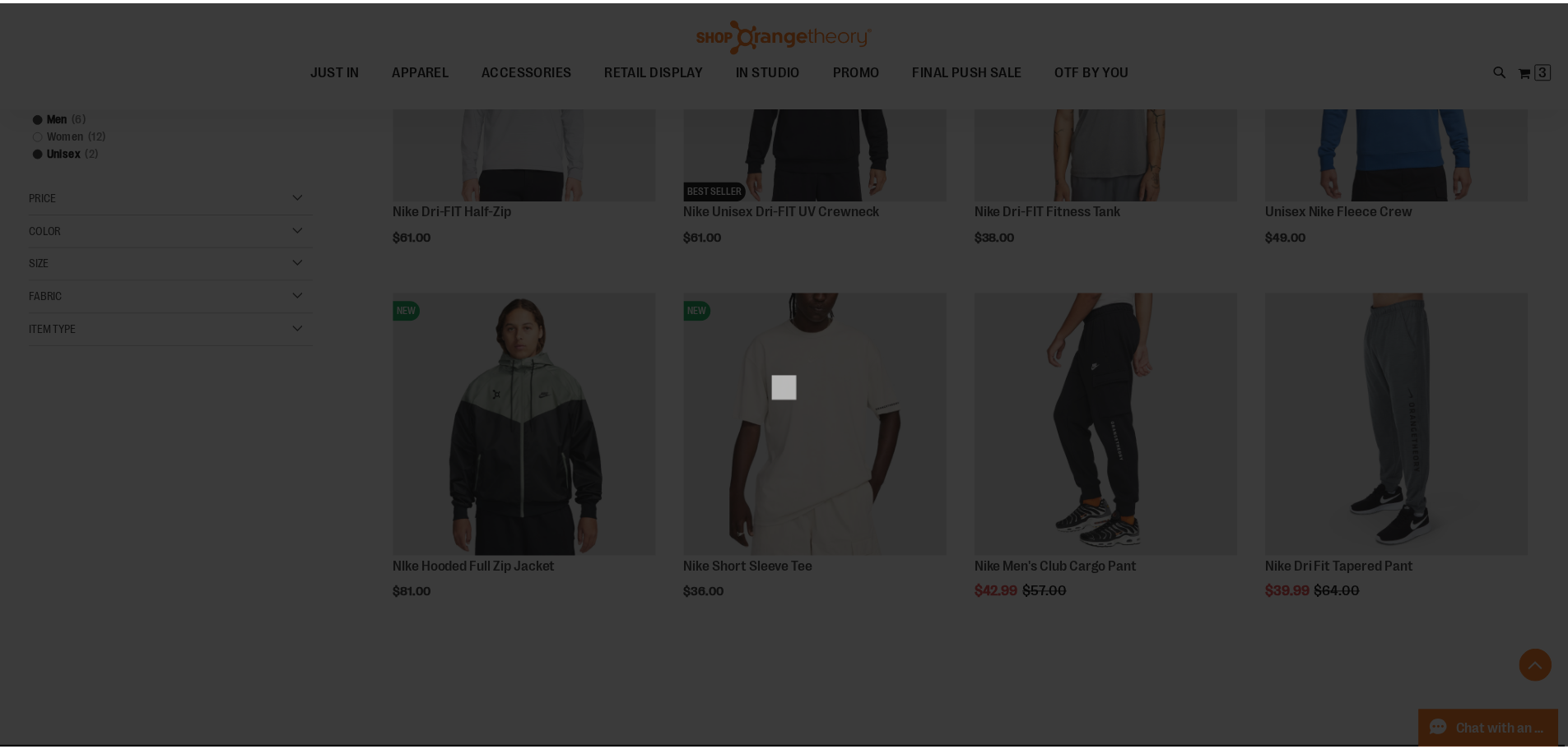
scroll to position [0, 0]
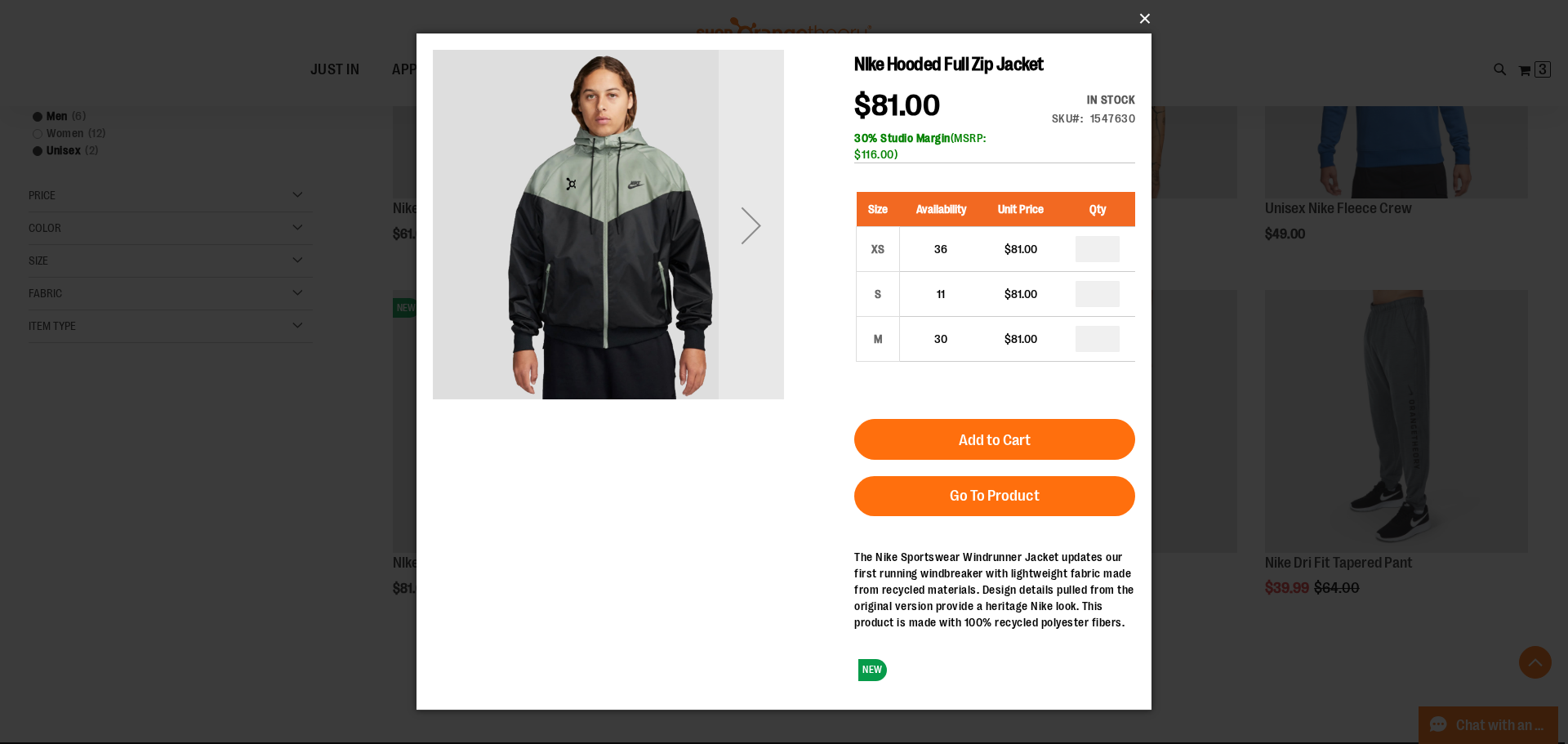
click at [1143, 20] on button "×" at bounding box center [789, 19] width 735 height 36
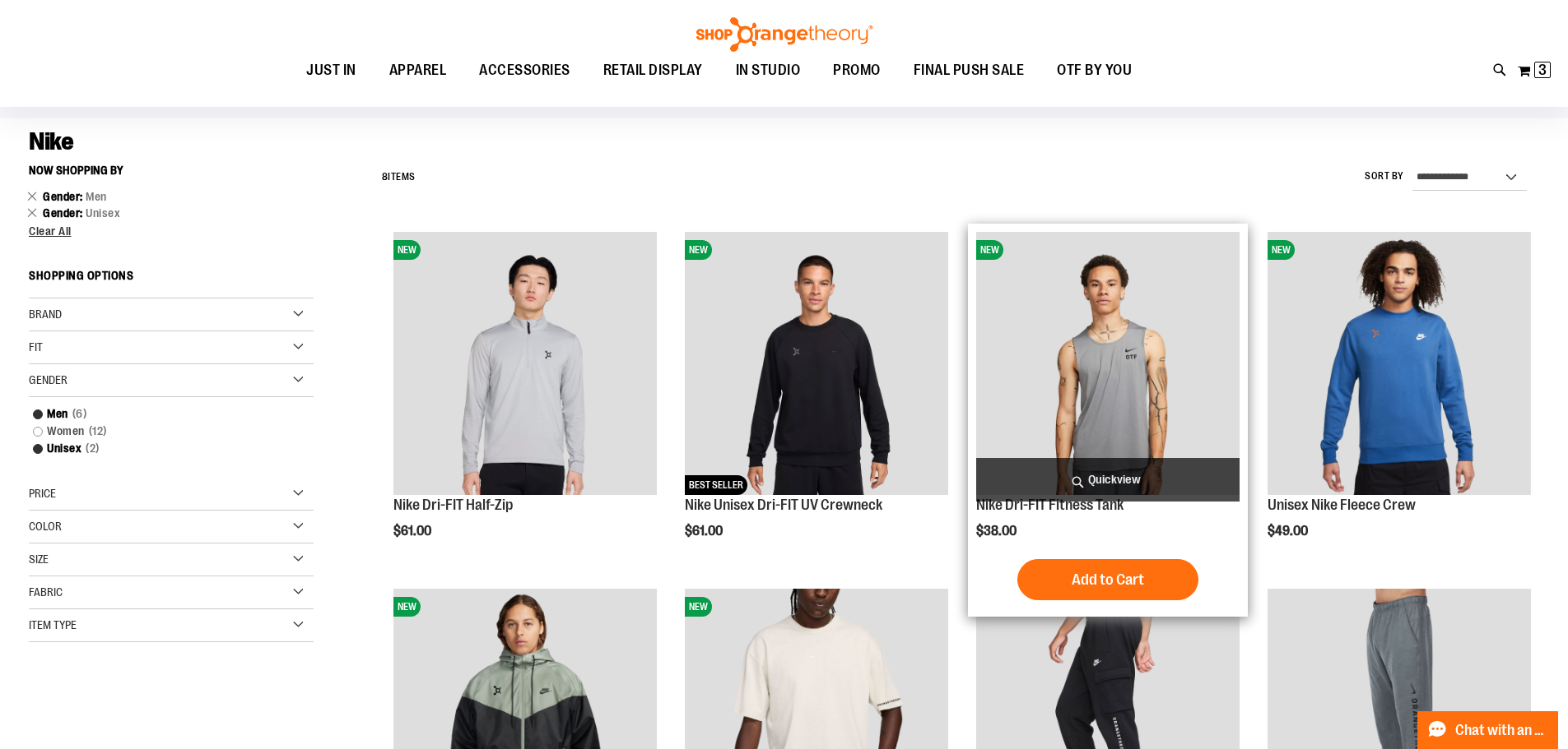
scroll to position [71, 0]
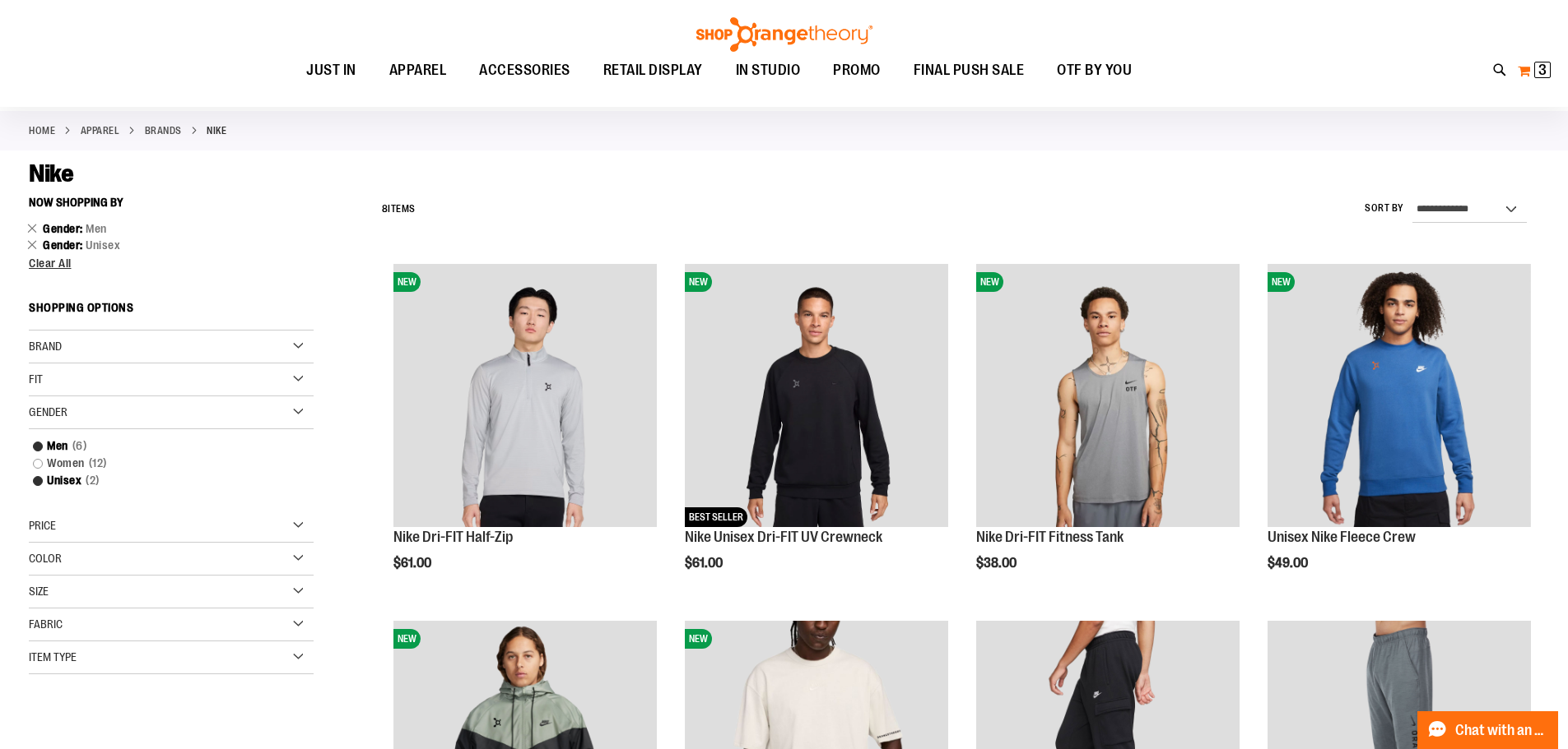
click at [1535, 67] on span "3 3 items" at bounding box center [1542, 70] width 17 height 17
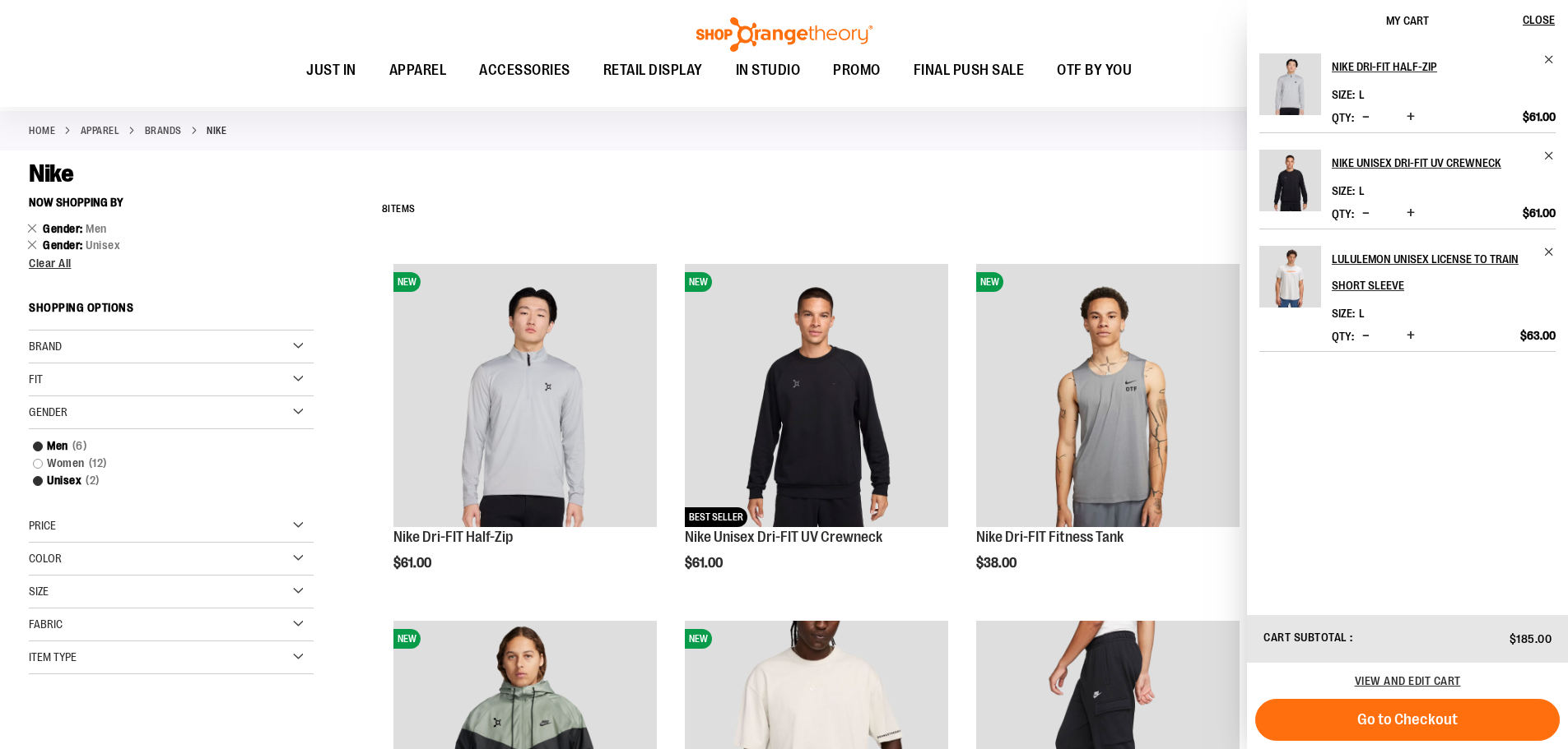
click at [1154, 208] on div "**********" at bounding box center [957, 209] width 1166 height 42
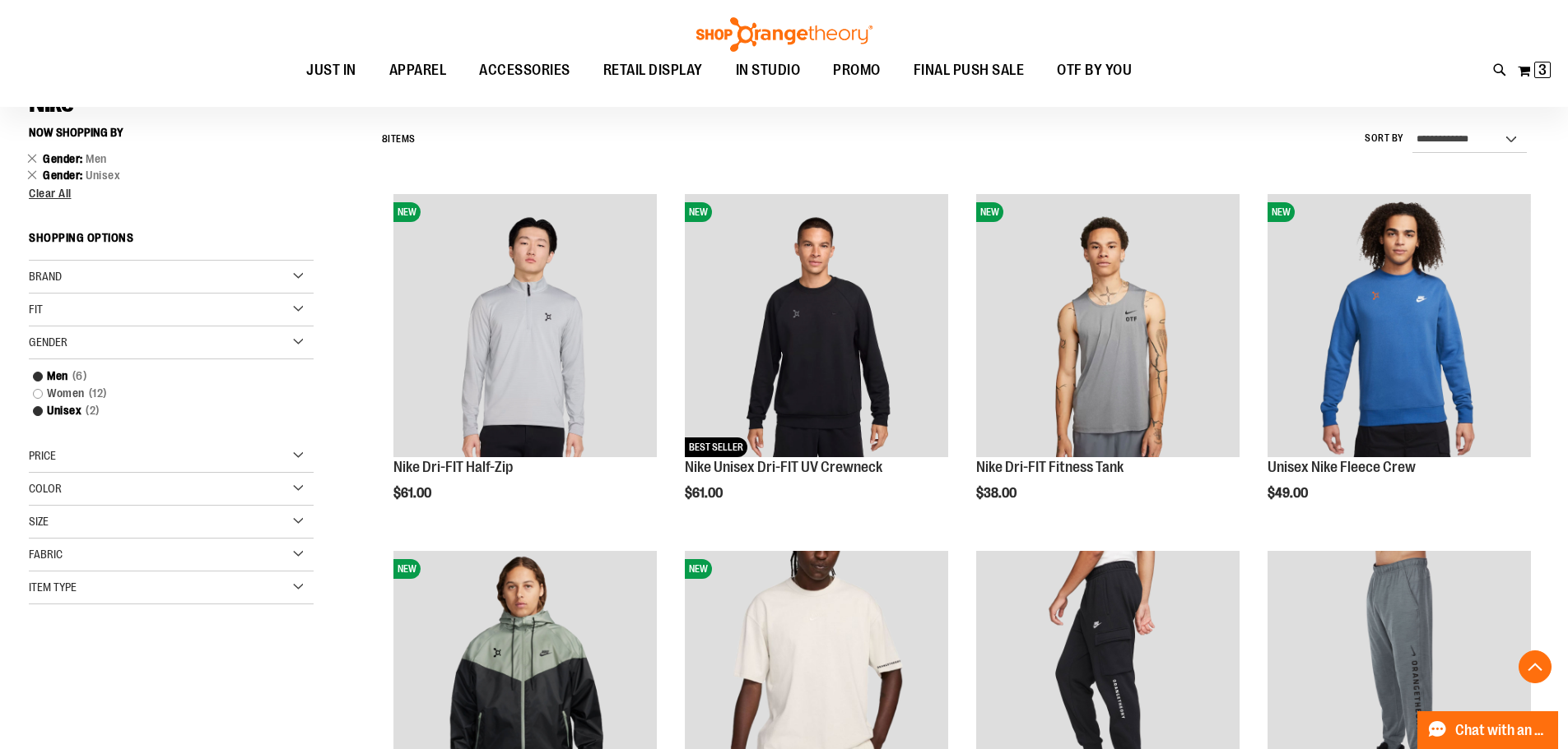
scroll to position [0, 0]
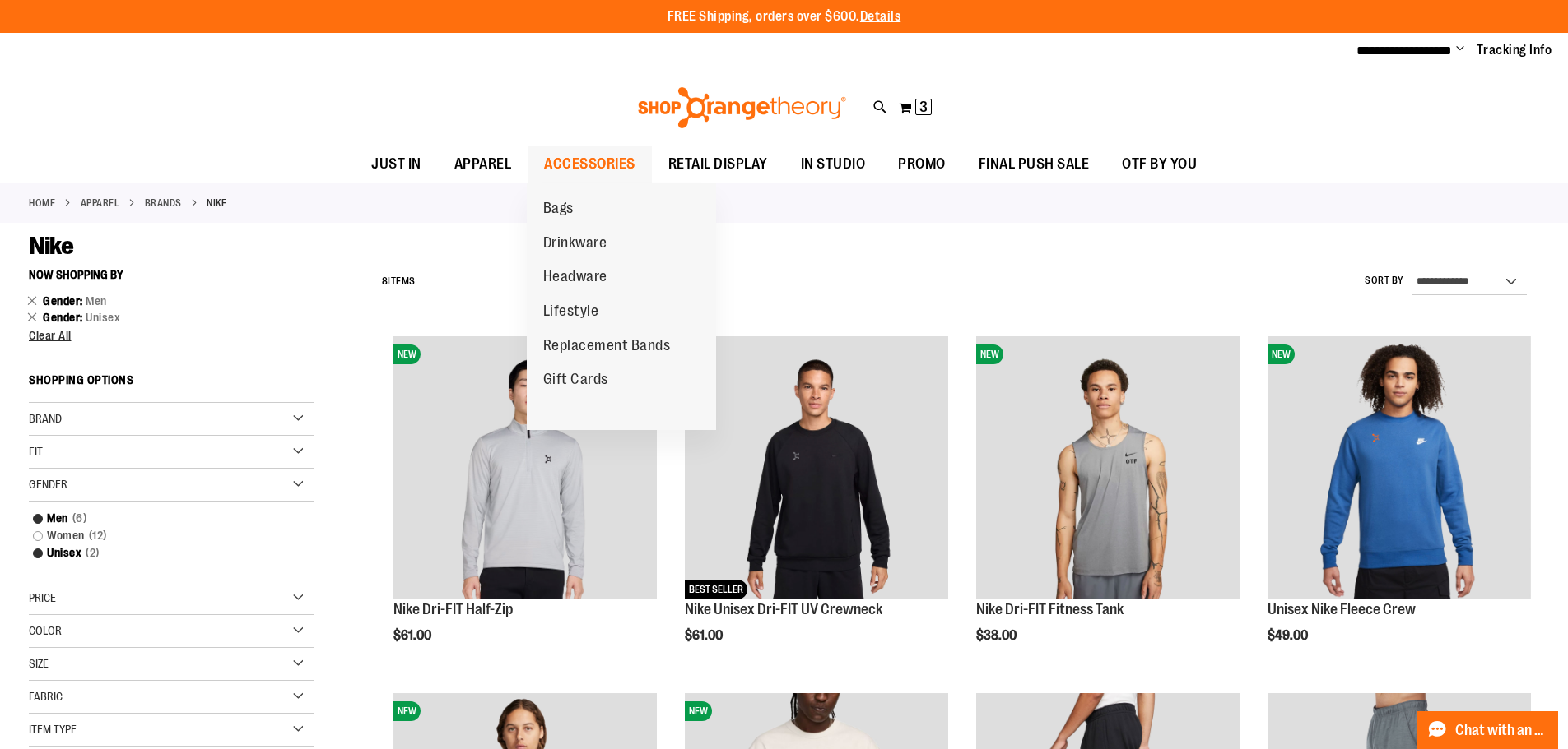
click at [608, 170] on span "ACCESSORIES" at bounding box center [590, 165] width 92 height 37
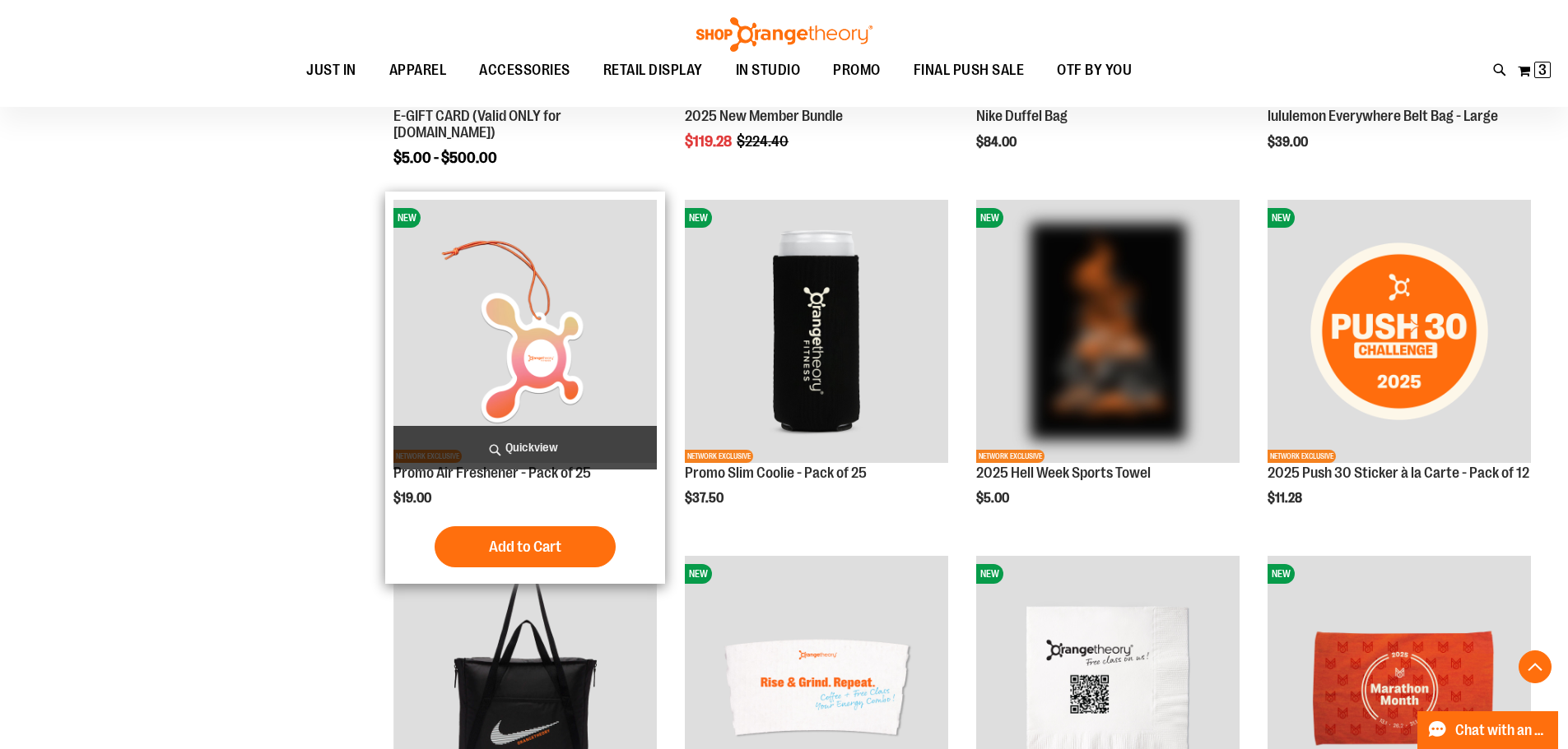
scroll to position [822, 0]
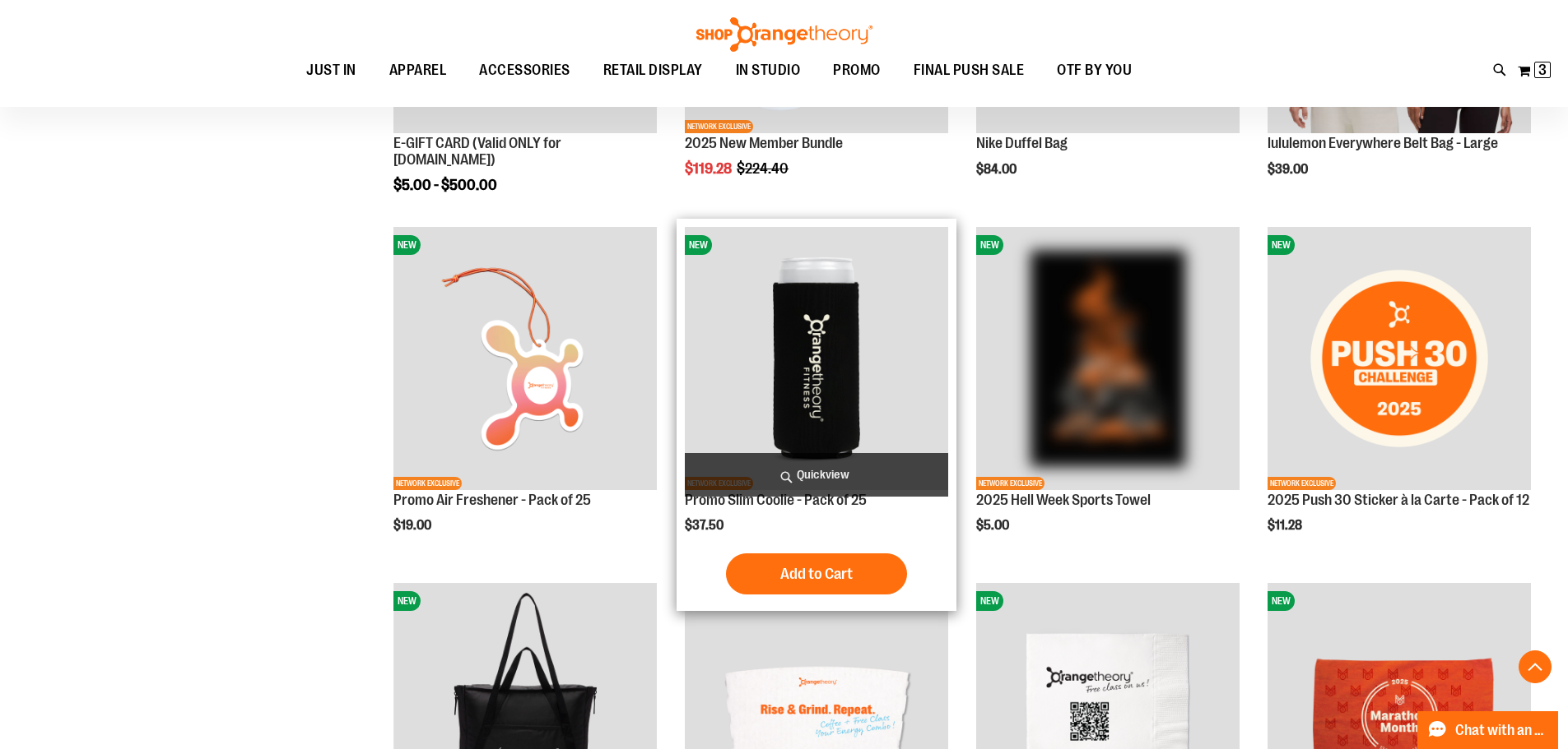
type input "**********"
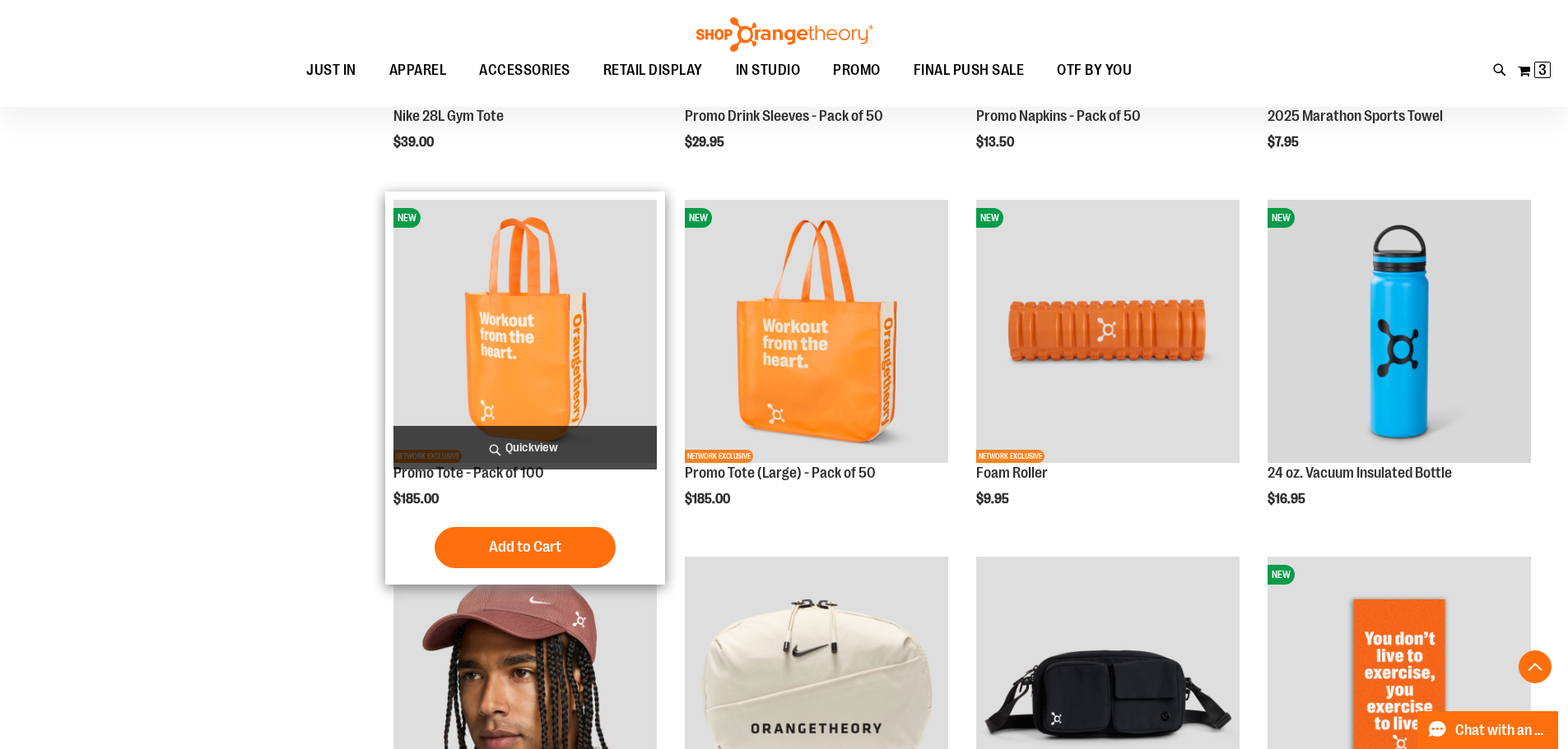
scroll to position [1973, 0]
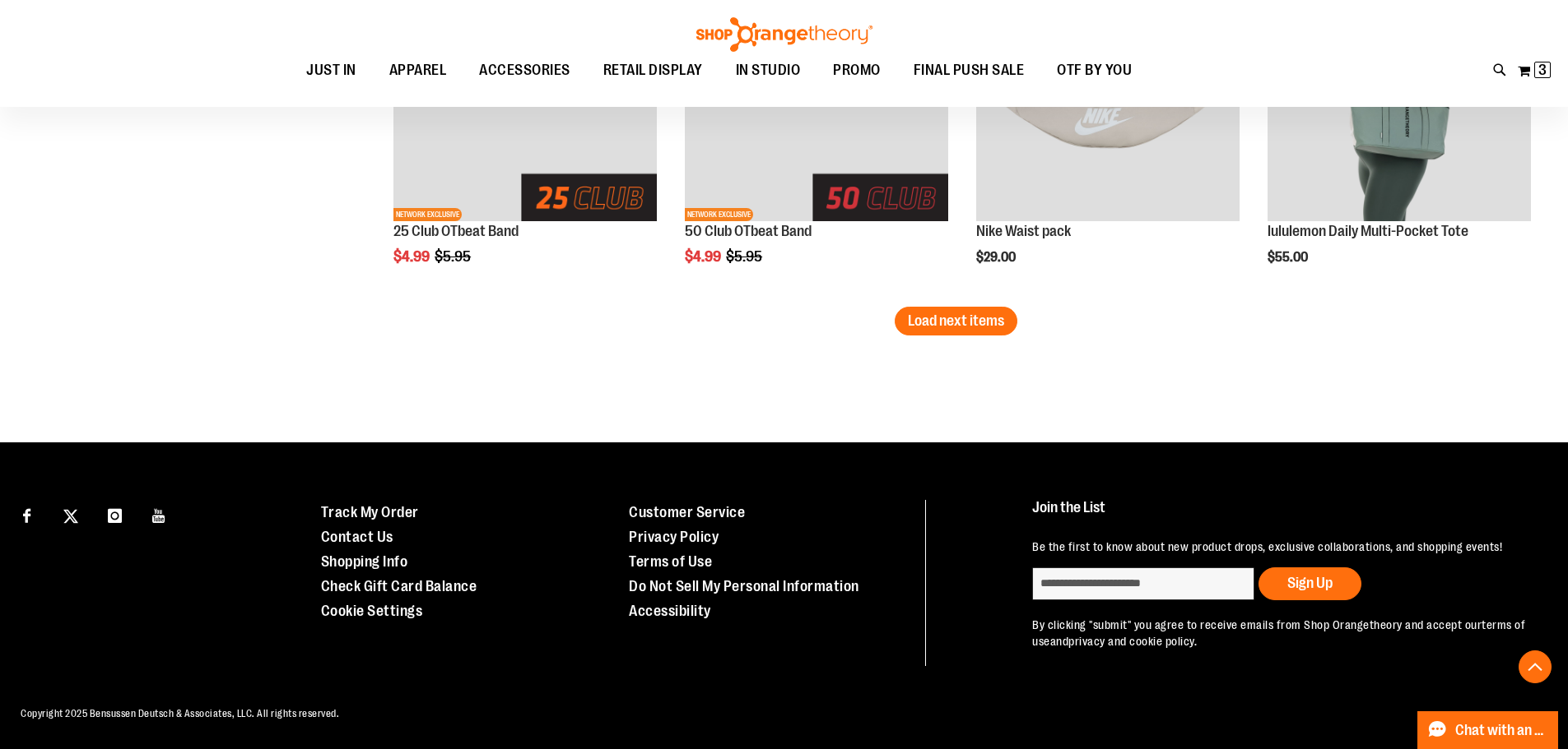
scroll to position [3246, 0]
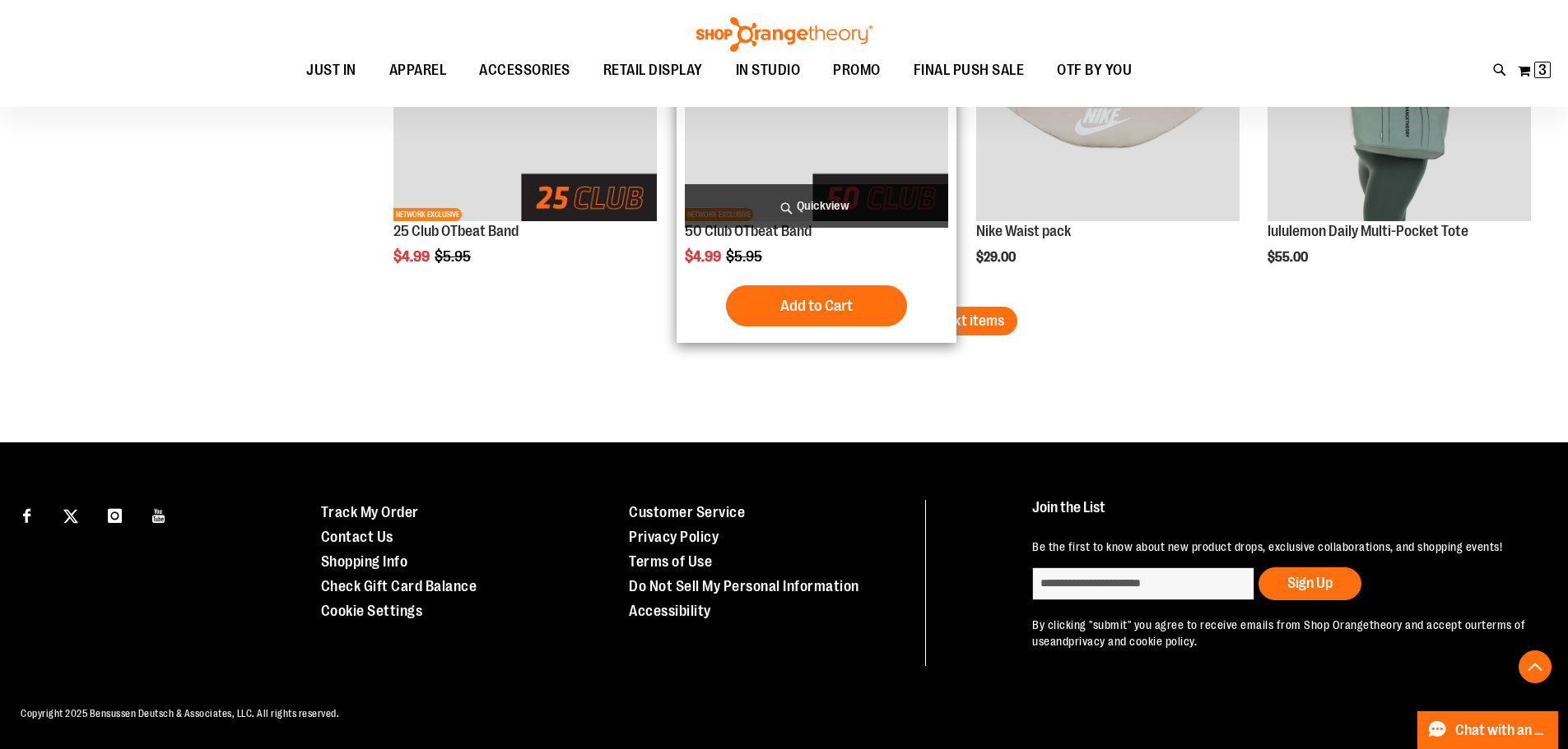
drag, startPoint x: 955, startPoint y: 310, endPoint x: 949, endPoint y: 300, distance: 11.7
click at [955, 312] on span "Load next items" at bounding box center [957, 320] width 97 height 17
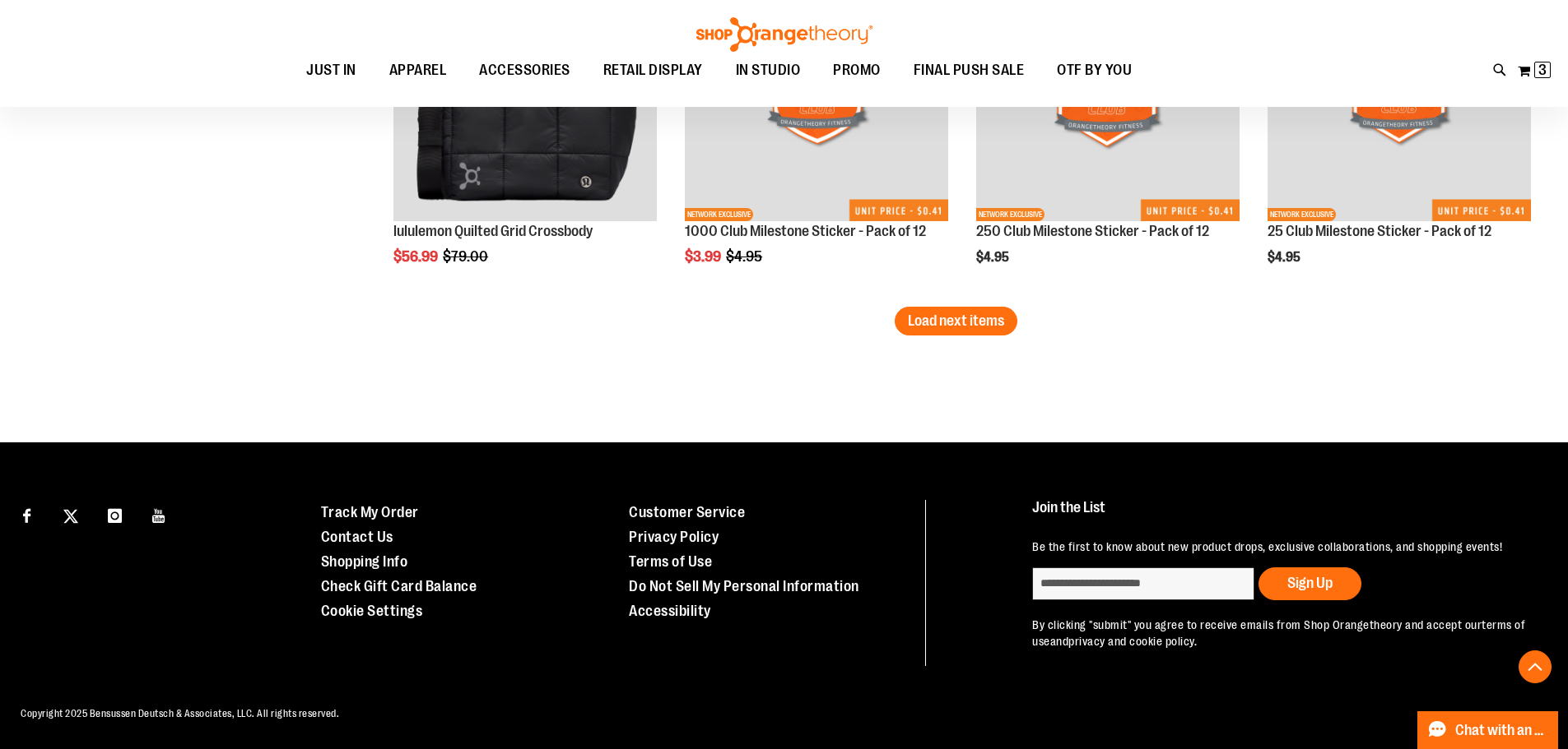
scroll to position [4317, 0]
click at [934, 312] on span "Load next items" at bounding box center [957, 320] width 97 height 17
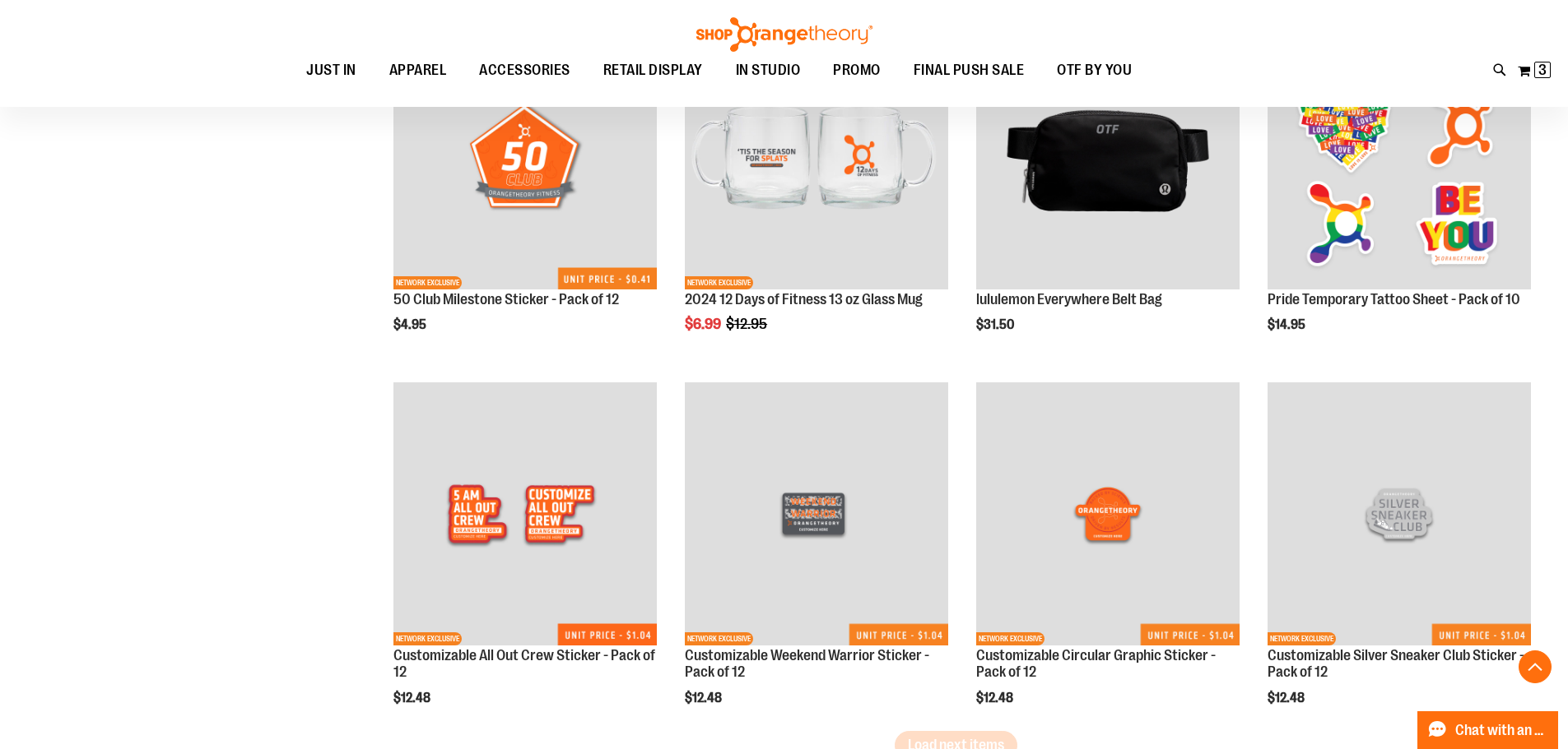
scroll to position [5209, 0]
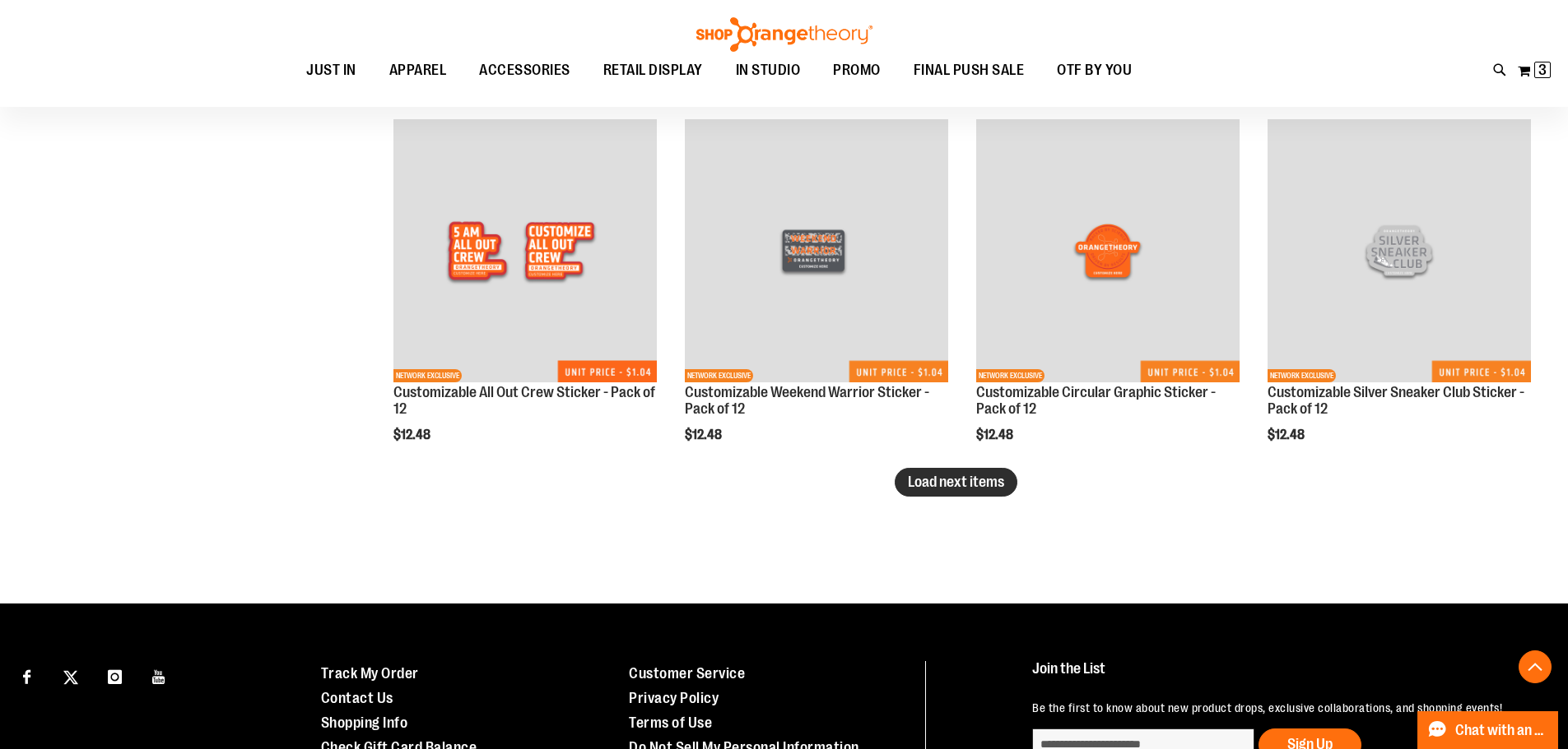
click at [933, 480] on span "Load next items" at bounding box center [957, 482] width 97 height 17
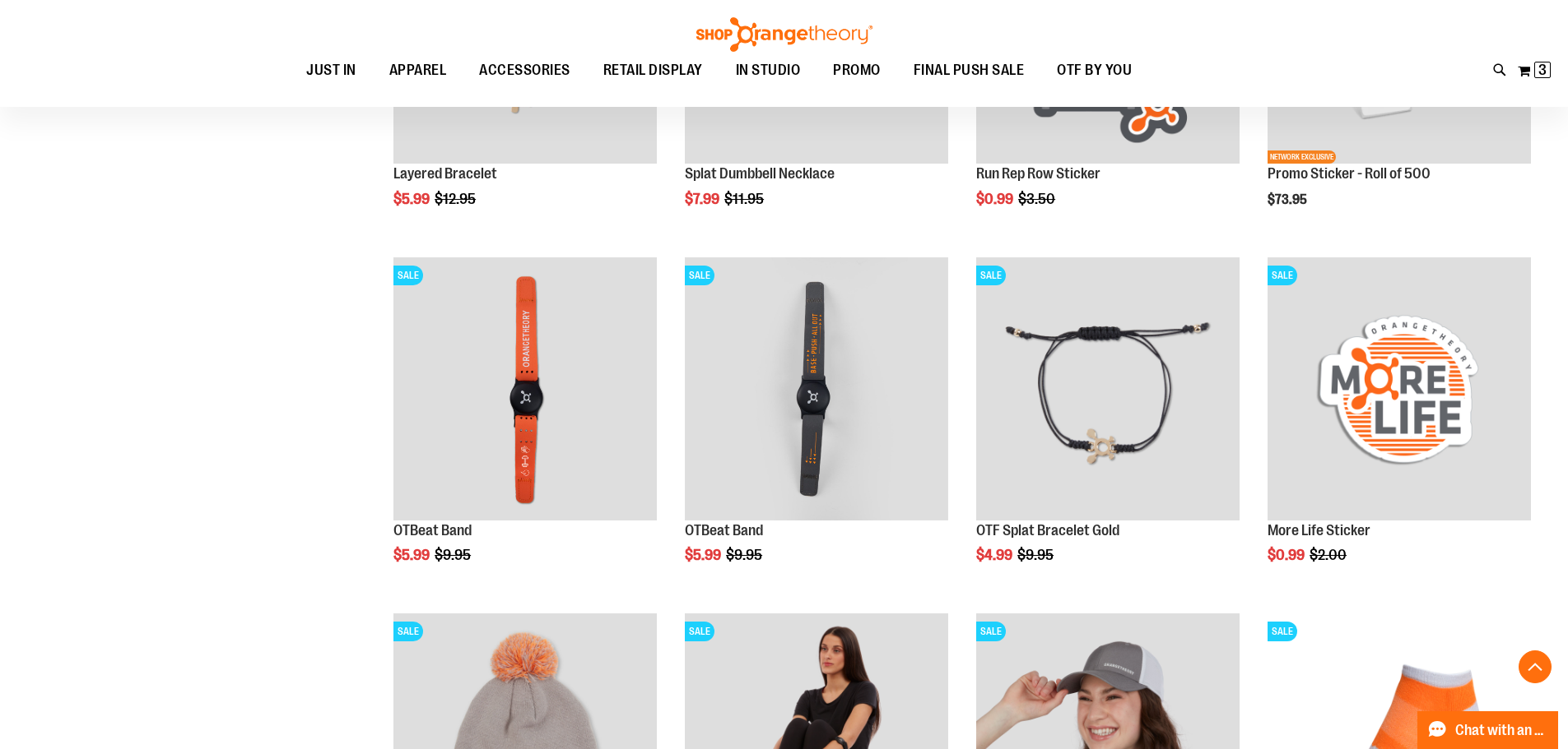
scroll to position [6361, 0]
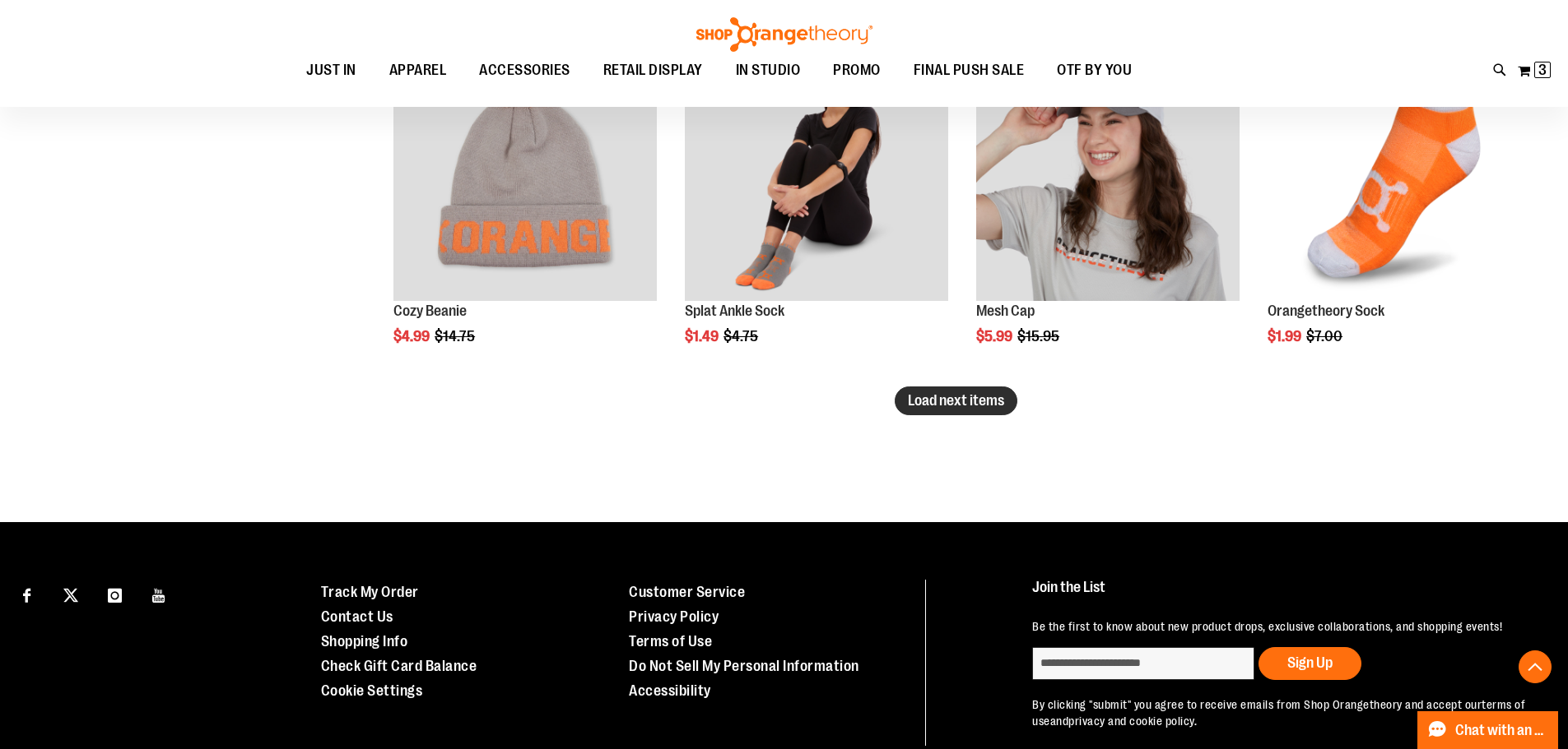
click at [961, 404] on span "Load next items" at bounding box center [957, 400] width 97 height 17
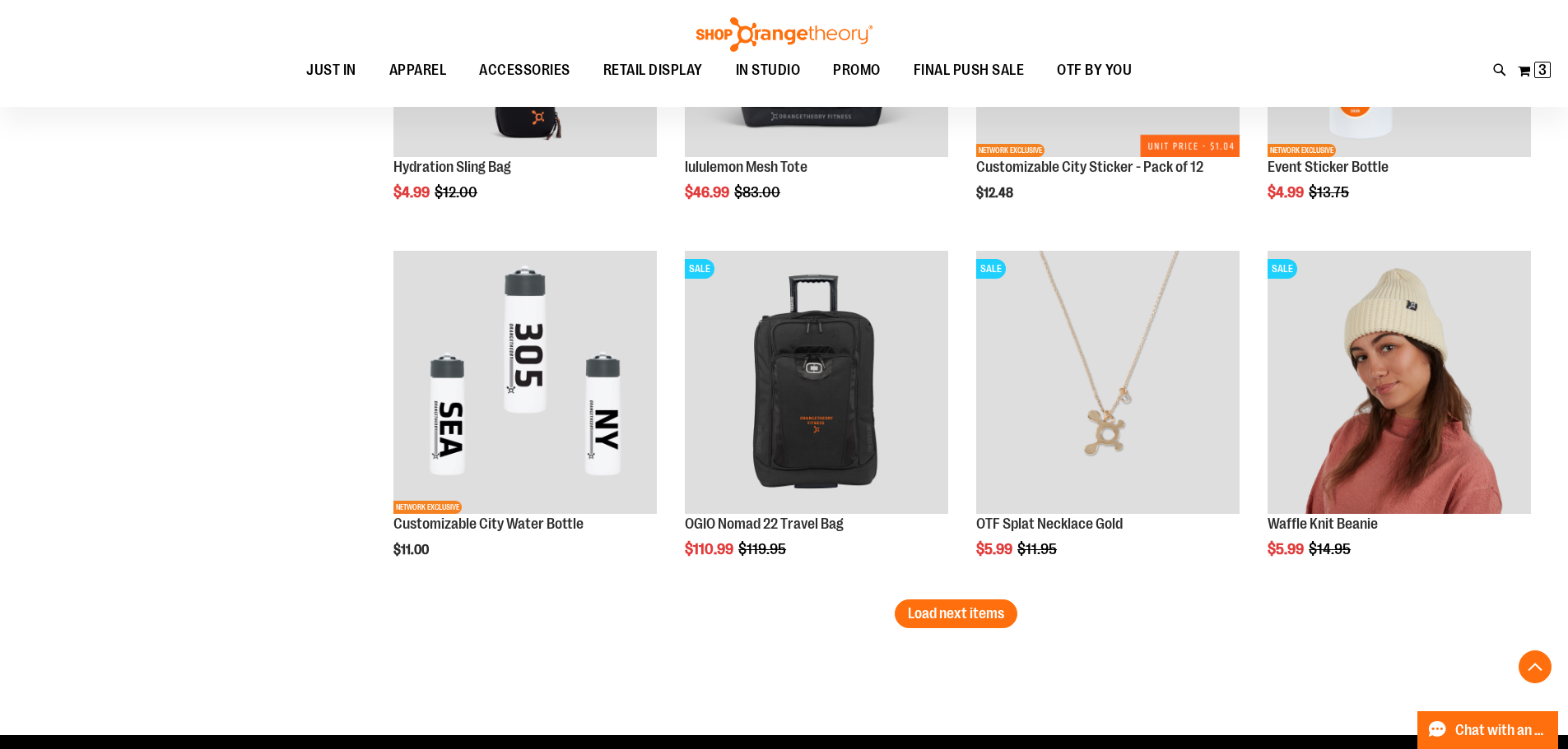
scroll to position [7430, 0]
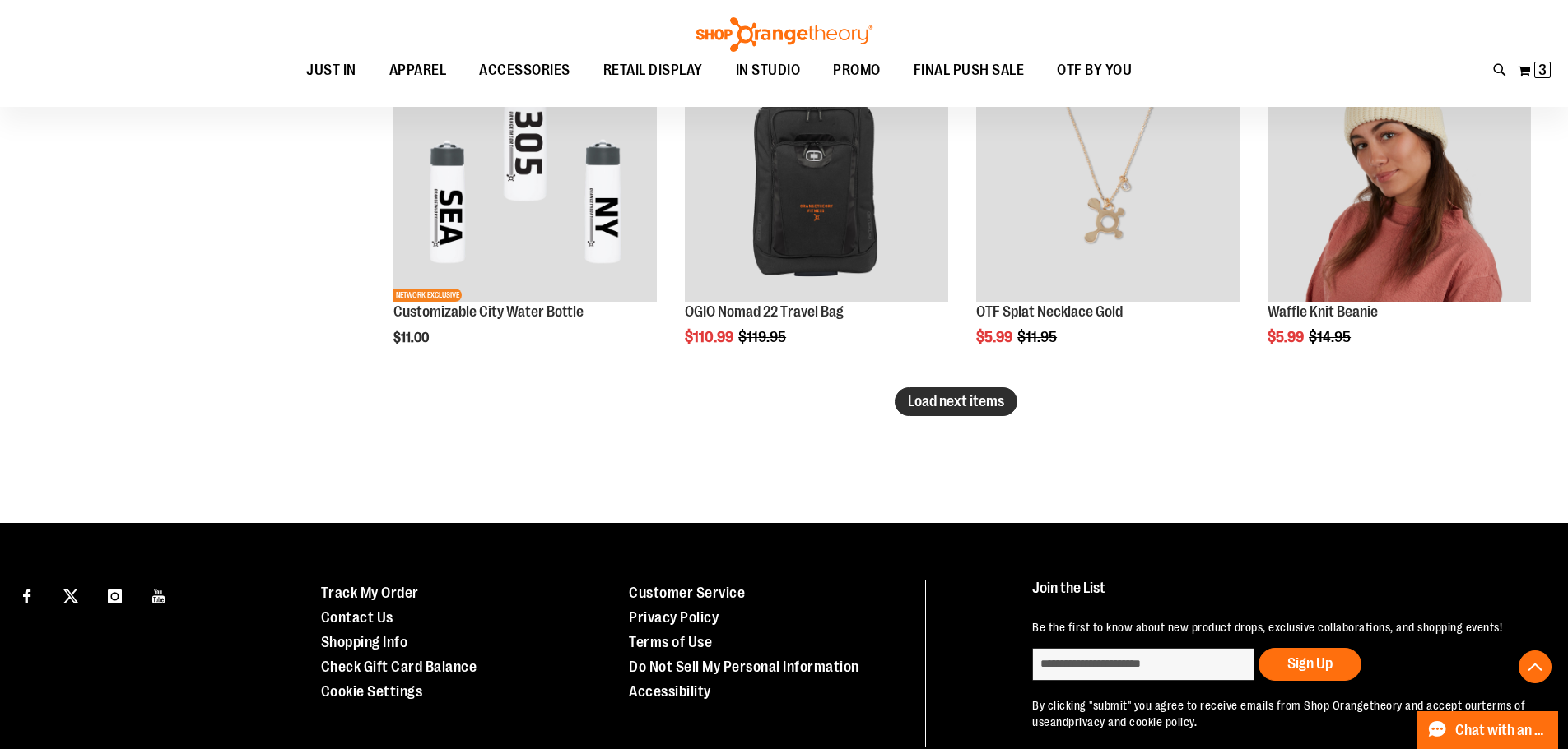
click at [993, 406] on span "Load next items" at bounding box center [957, 401] width 97 height 17
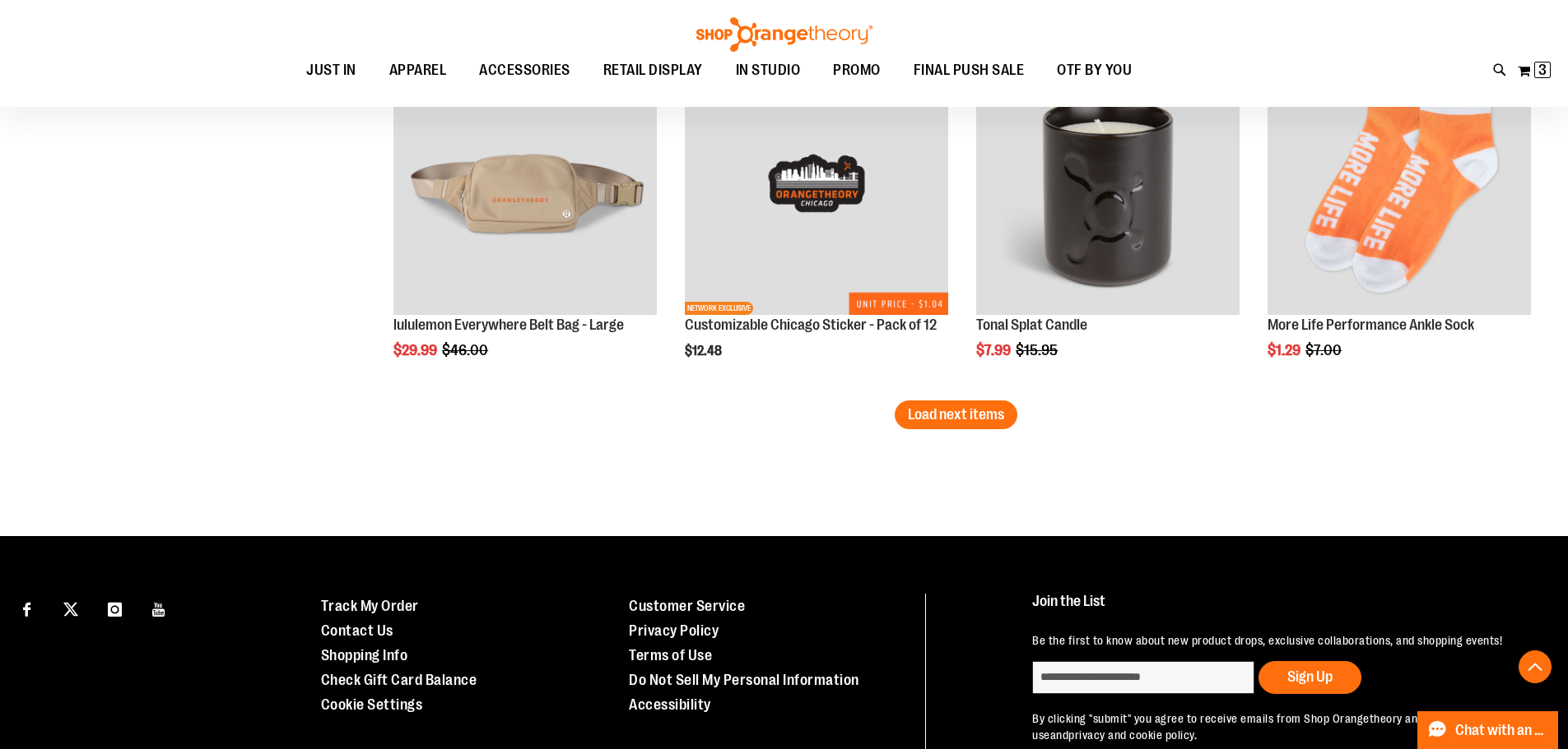
scroll to position [8581, 0]
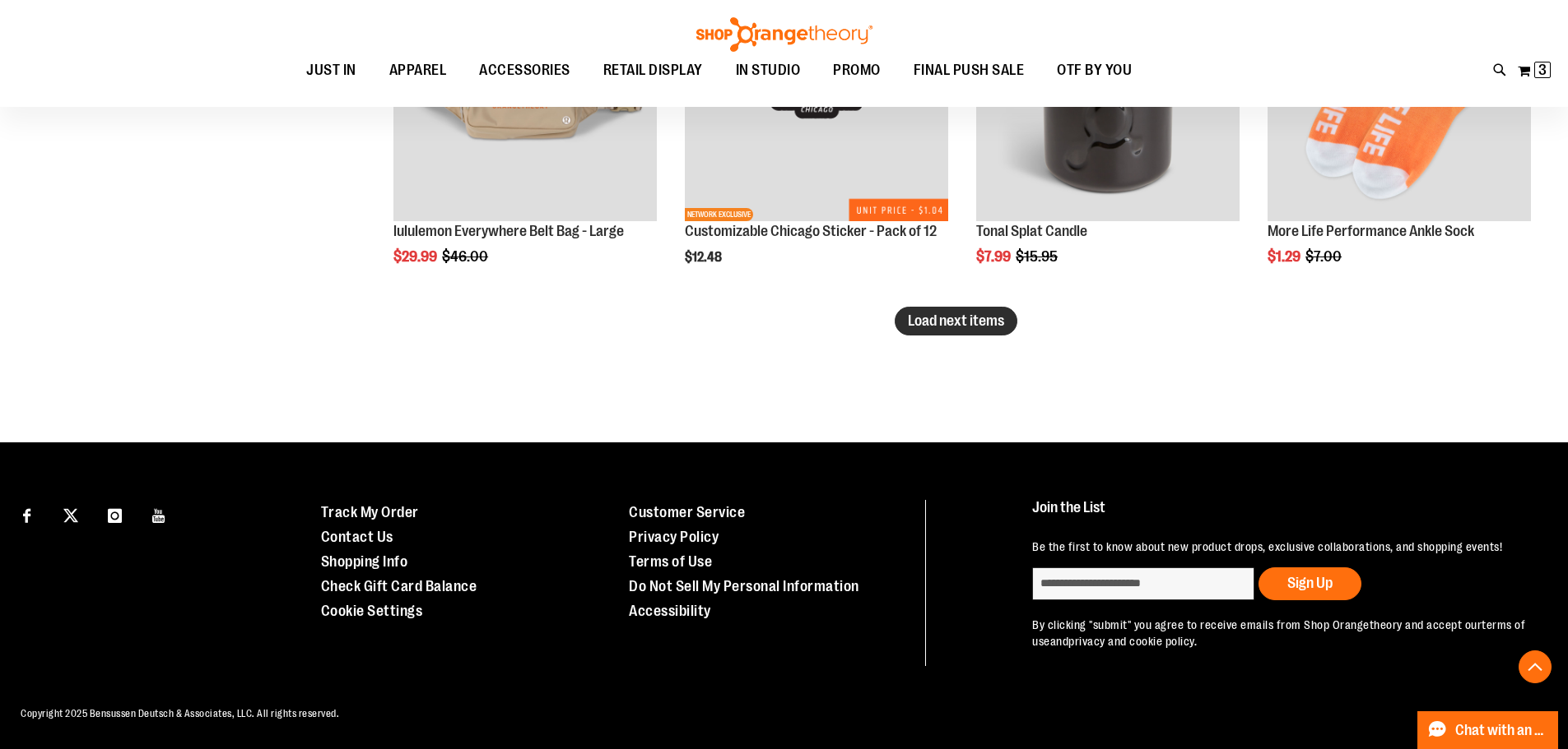
click at [953, 321] on span "Load next items" at bounding box center [957, 320] width 97 height 17
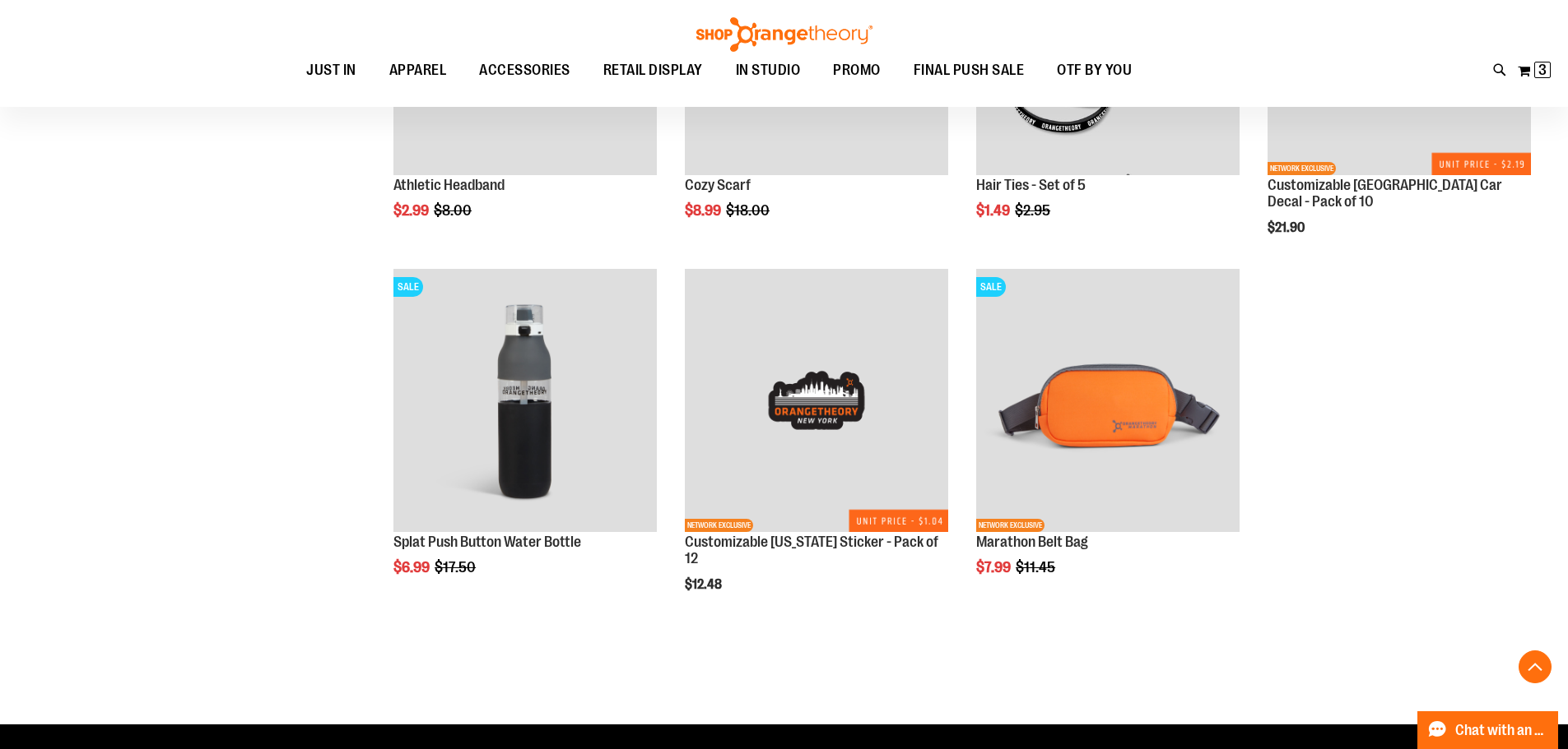
scroll to position [9638, 0]
